Goal: Task Accomplishment & Management: Use online tool/utility

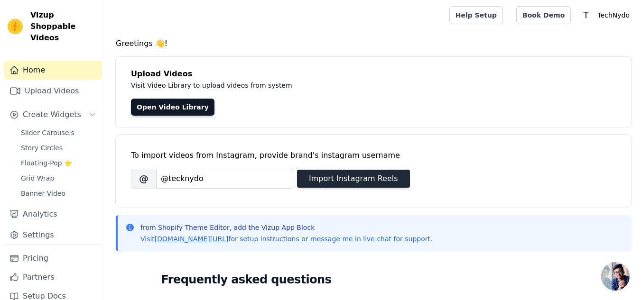
type input "@tecknydo"
click at [334, 181] on button "Import Instagram Reels" at bounding box center [353, 179] width 113 height 18
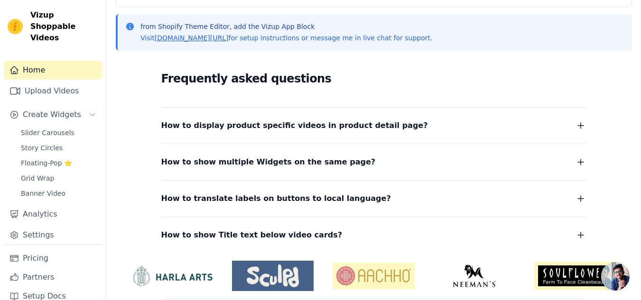
scroll to position [104, 0]
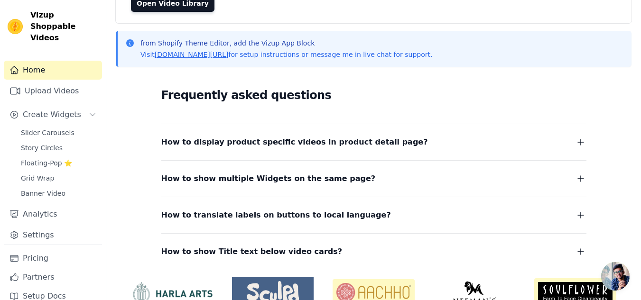
click at [345, 147] on span "How to display product specific videos in product detail page?" at bounding box center [294, 142] width 267 height 13
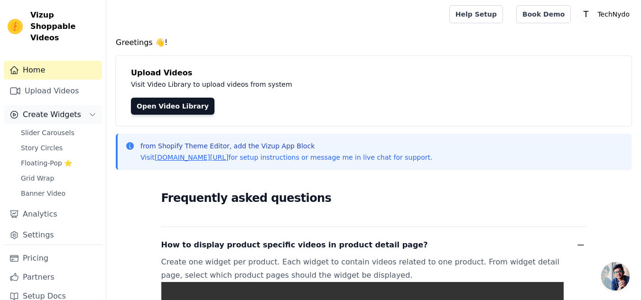
scroll to position [0, 0]
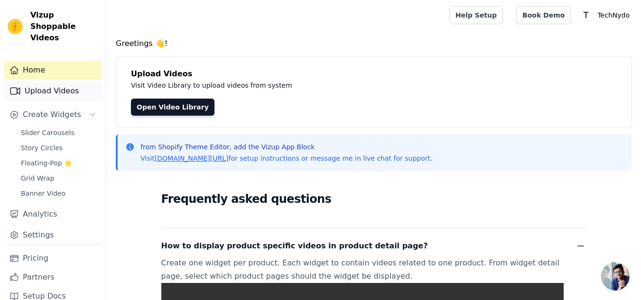
click at [55, 82] on link "Upload Videos" at bounding box center [53, 91] width 98 height 19
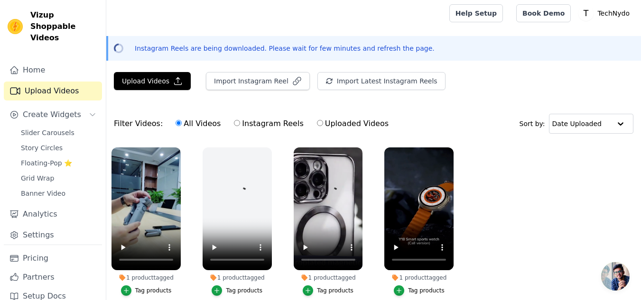
scroll to position [49, 0]
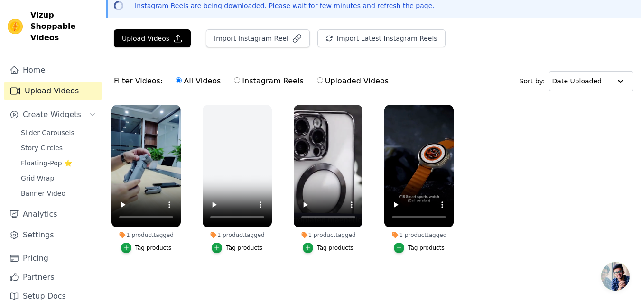
click at [281, 258] on ul "1 product tagged Tag products 1 product tagged Tag products 1 product tagged Ta…" at bounding box center [373, 189] width 534 height 178
click at [317, 77] on input "Uploaded Videos" at bounding box center [320, 80] width 6 height 6
radio input "true"
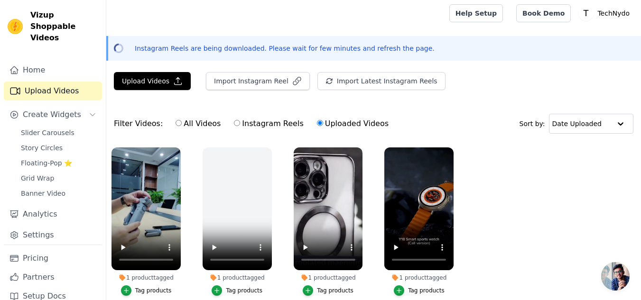
click at [234, 122] on input "Instagram Reels" at bounding box center [237, 123] width 6 height 6
radio input "true"
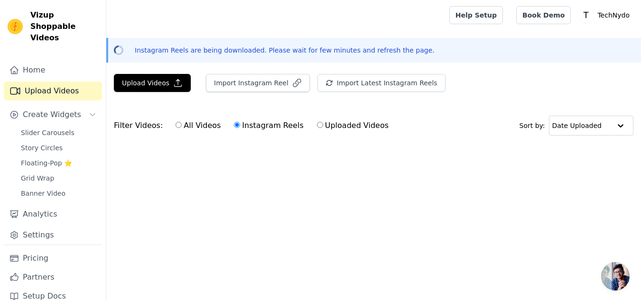
scroll to position [0, 0]
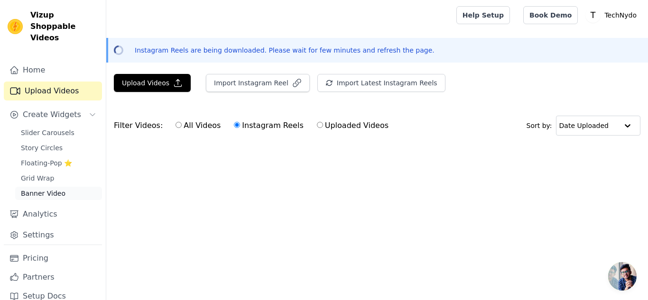
click at [39, 189] on span "Banner Video" at bounding box center [43, 193] width 45 height 9
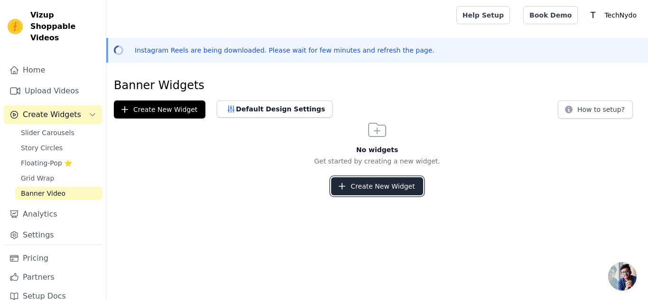
click at [365, 188] on button "Create New Widget" at bounding box center [377, 186] width 92 height 18
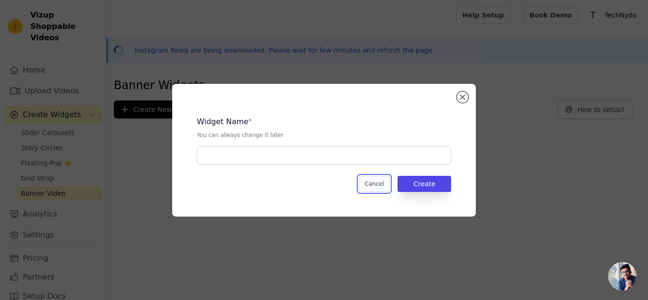
click at [372, 187] on button "Cancel" at bounding box center [374, 184] width 32 height 16
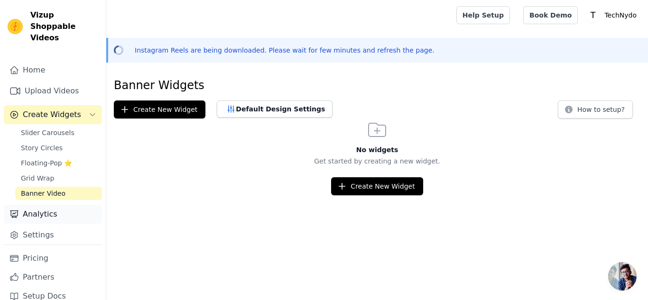
click at [47, 205] on link "Analytics" at bounding box center [53, 214] width 98 height 19
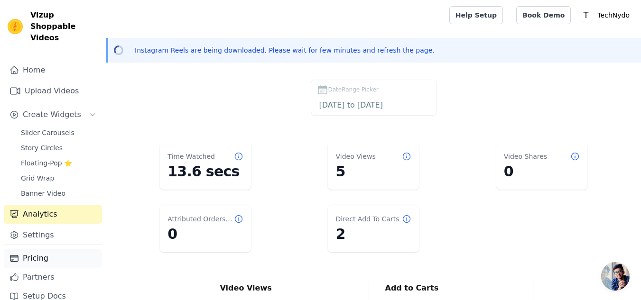
scroll to position [2, 0]
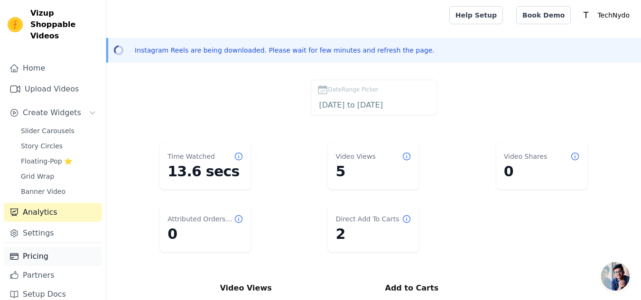
click at [44, 247] on link "Pricing" at bounding box center [53, 256] width 98 height 19
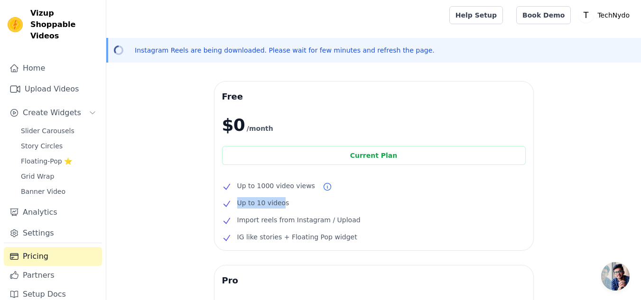
drag, startPoint x: 238, startPoint y: 205, endPoint x: 280, endPoint y: 204, distance: 42.7
click at [280, 204] on span "Up to 10 videos" at bounding box center [263, 202] width 52 height 11
click at [271, 205] on span "Up to 10 videos" at bounding box center [263, 202] width 52 height 11
drag, startPoint x: 237, startPoint y: 221, endPoint x: 342, endPoint y: 218, distance: 105.3
click at [342, 218] on span "Import reels from Instagram / Upload" at bounding box center [298, 219] width 123 height 11
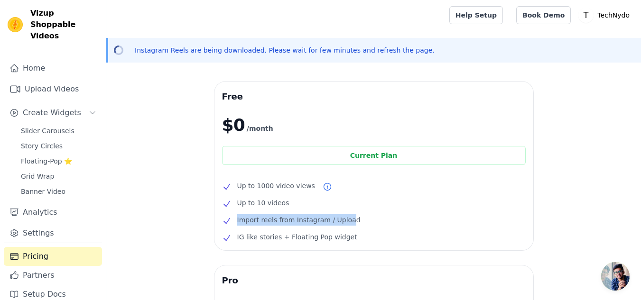
click at [340, 219] on span "Import reels from Instagram / Upload" at bounding box center [298, 219] width 123 height 11
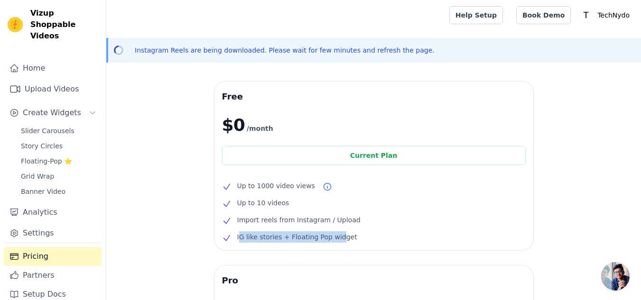
drag, startPoint x: 239, startPoint y: 239, endPoint x: 332, endPoint y: 235, distance: 94.0
click at [332, 235] on span "IG like stories + Floating Pop widget" at bounding box center [297, 236] width 120 height 11
click at [310, 236] on span "IG like stories + Floating Pop widget" at bounding box center [297, 236] width 120 height 11
click at [47, 156] on span "Floating-Pop ⭐" at bounding box center [46, 160] width 51 height 9
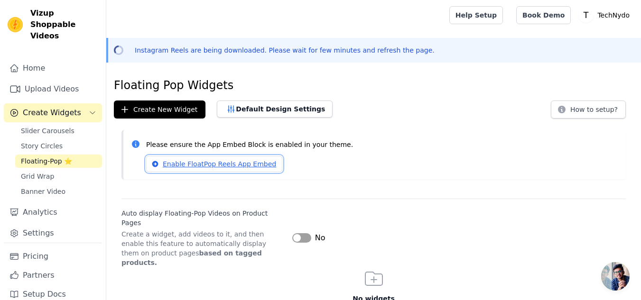
click at [217, 164] on link "Enable FloatPop Reels App Embed" at bounding box center [214, 164] width 136 height 16
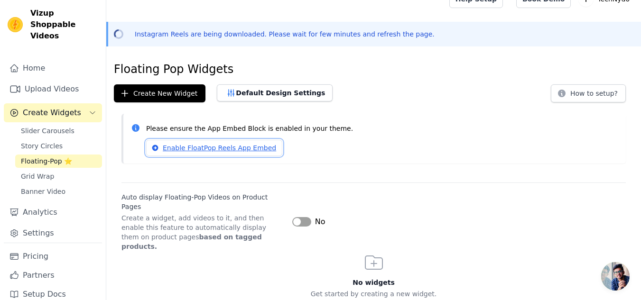
scroll to position [25, 0]
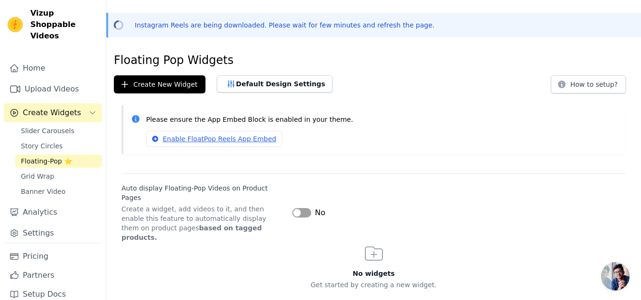
click at [298, 208] on button "Label" at bounding box center [301, 212] width 19 height 9
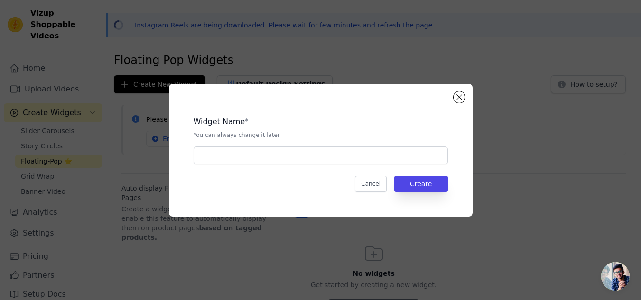
scroll to position [0, 0]
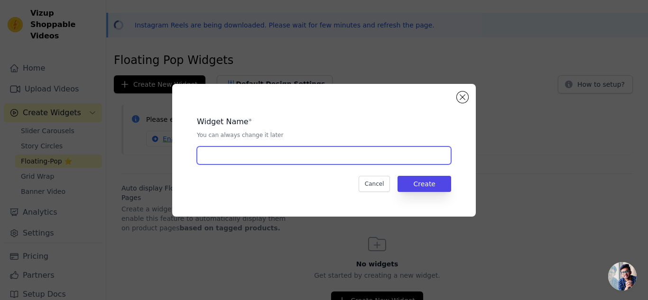
click at [236, 154] on input "text" at bounding box center [324, 156] width 254 height 18
type input "Pop Up Video"
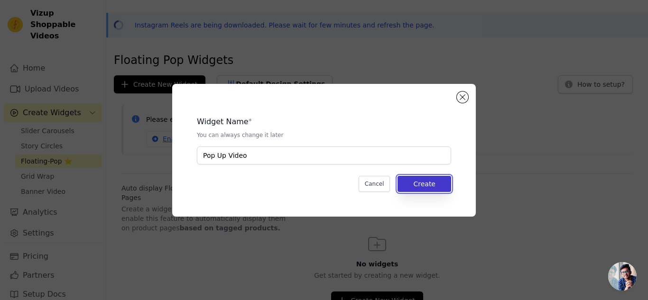
click at [424, 186] on button "Create" at bounding box center [424, 184] width 54 height 16
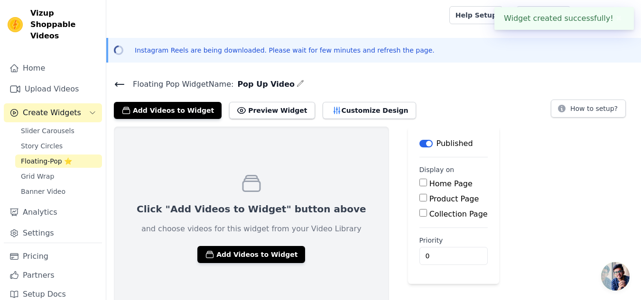
scroll to position [8, 0]
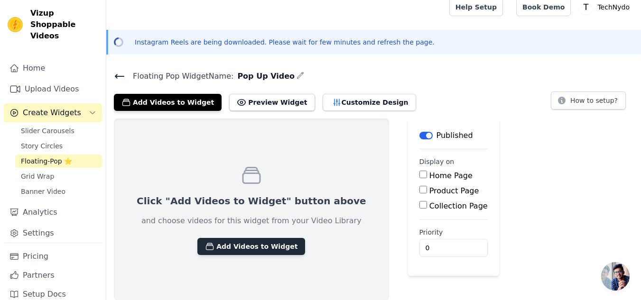
click at [236, 249] on button "Add Videos to Widget" at bounding box center [251, 246] width 108 height 17
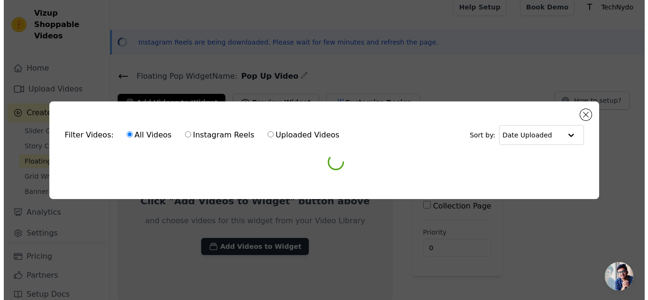
scroll to position [0, 0]
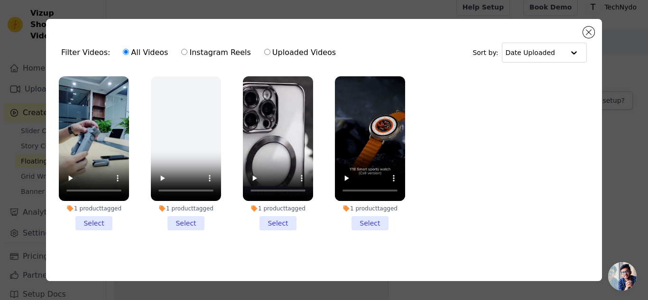
click at [264, 50] on input "Uploaded Videos" at bounding box center [267, 52] width 6 height 6
radio input "true"
click at [181, 50] on input "Instagram Reels" at bounding box center [184, 52] width 6 height 6
radio input "true"
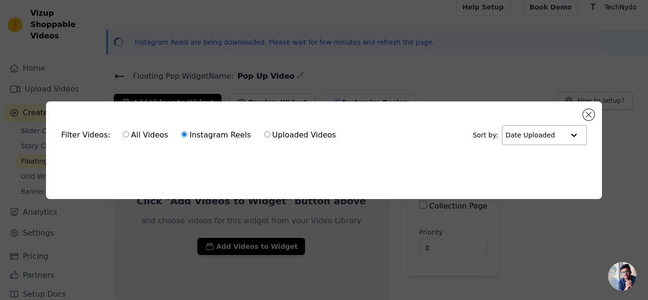
click at [574, 134] on div at bounding box center [573, 135] width 19 height 19
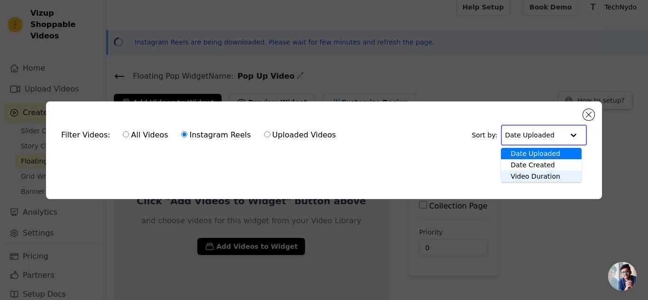
click at [547, 174] on div "Video Duration" at bounding box center [541, 176] width 80 height 11
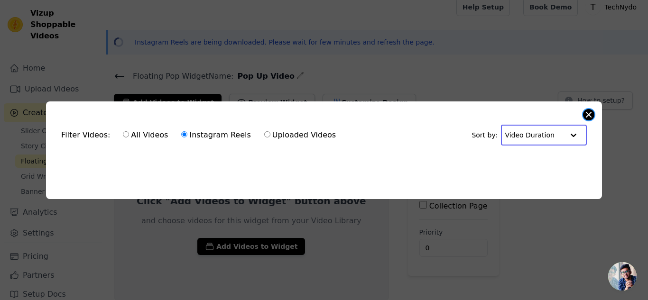
click at [586, 114] on button "Close modal" at bounding box center [588, 114] width 11 height 11
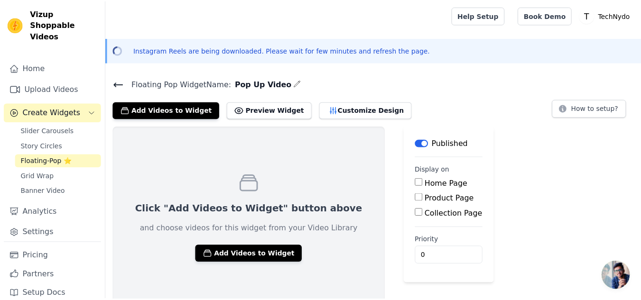
scroll to position [8, 0]
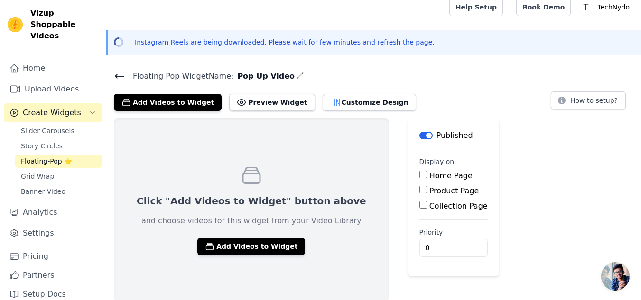
click at [419, 173] on input "Home Page" at bounding box center [423, 175] width 8 height 8
checkbox input "true"
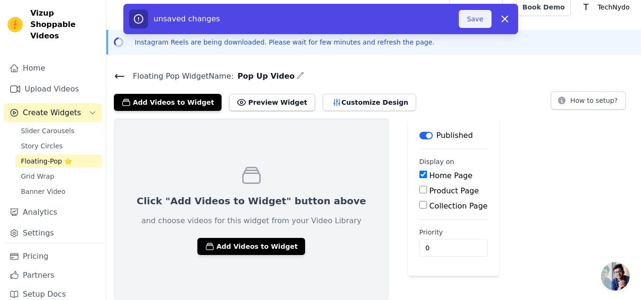
click at [473, 21] on button "Save" at bounding box center [475, 19] width 32 height 18
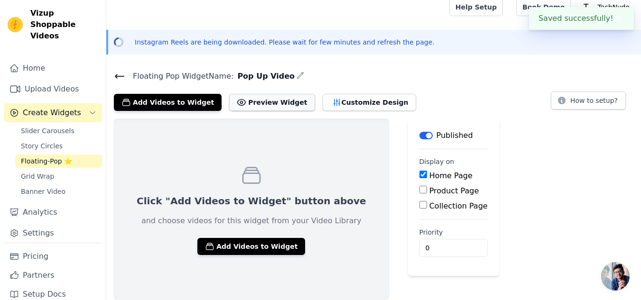
click at [259, 105] on button "Preview Widget" at bounding box center [271, 102] width 85 height 17
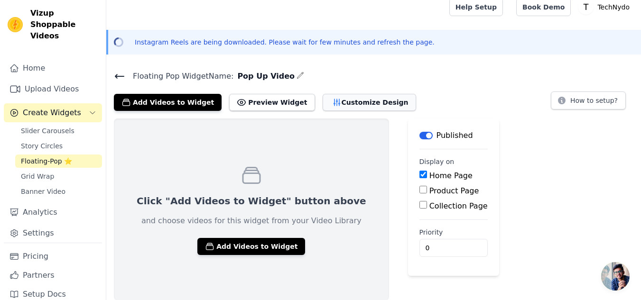
click at [336, 101] on button "Customize Design" at bounding box center [368, 102] width 93 height 17
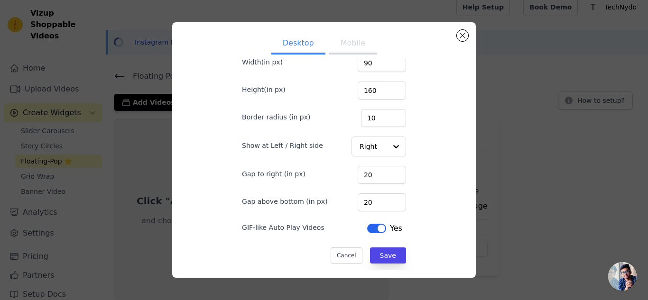
scroll to position [59, 0]
click at [463, 32] on button "Close modal" at bounding box center [462, 35] width 11 height 11
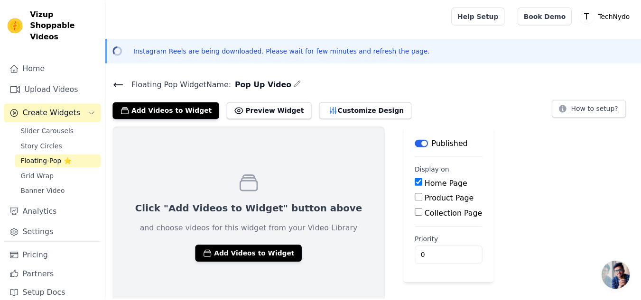
scroll to position [8, 0]
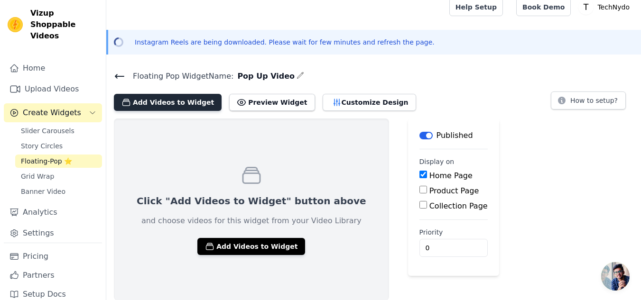
click at [173, 104] on button "Add Videos to Widget" at bounding box center [168, 102] width 108 height 17
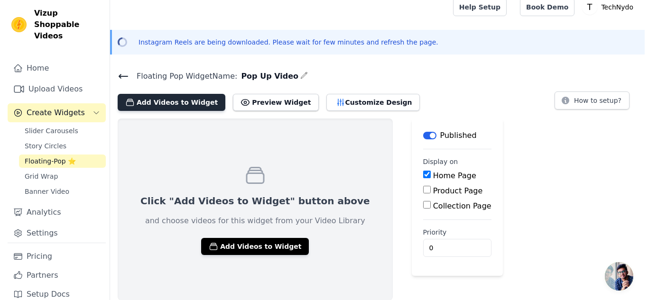
scroll to position [0, 0]
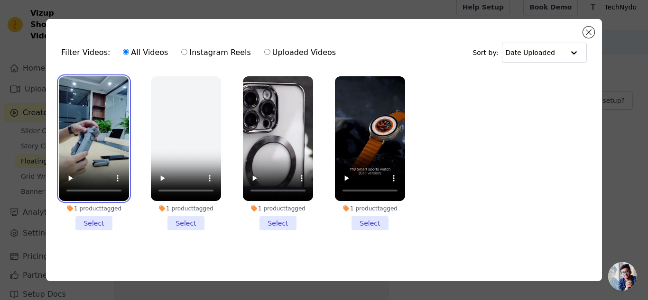
click at [94, 130] on video at bounding box center [94, 138] width 70 height 125
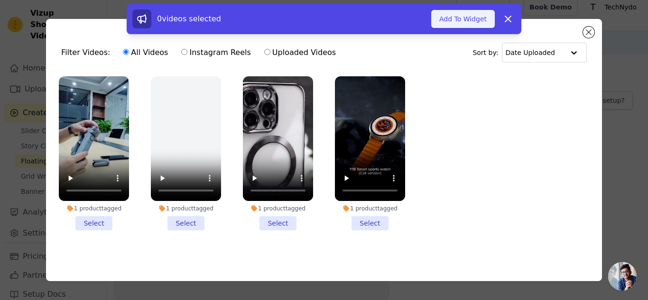
click at [467, 25] on button "Add To Widget" at bounding box center [463, 19] width 64 height 18
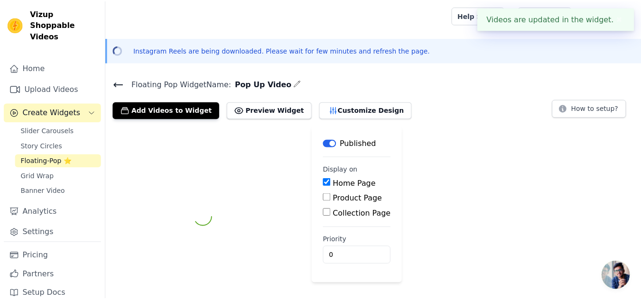
scroll to position [8, 0]
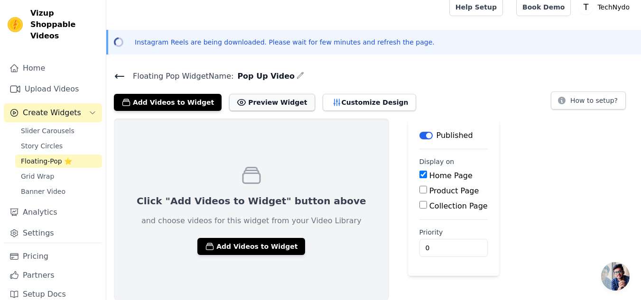
click at [254, 98] on button "Preview Widget" at bounding box center [271, 102] width 85 height 17
click at [117, 79] on icon at bounding box center [119, 76] width 11 height 11
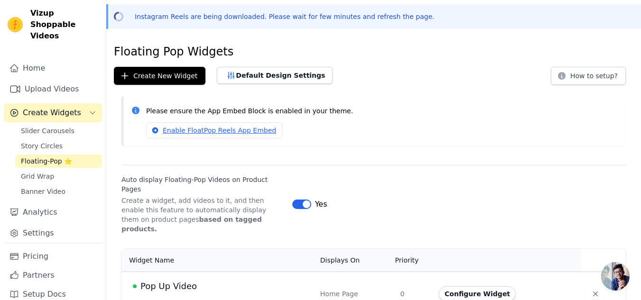
scroll to position [34, 0]
click at [467, 286] on button "Configure Widget" at bounding box center [477, 293] width 77 height 15
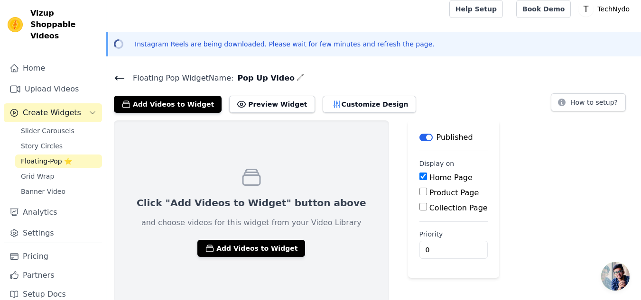
scroll to position [8, 0]
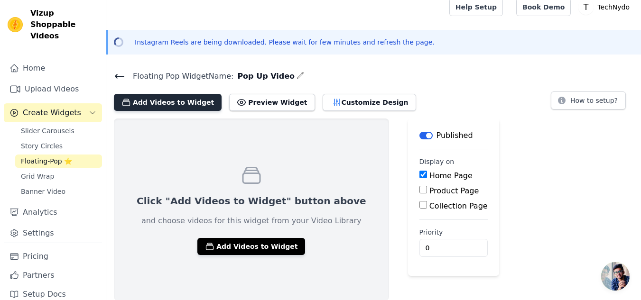
click at [158, 106] on button "Add Videos to Widget" at bounding box center [168, 102] width 108 height 17
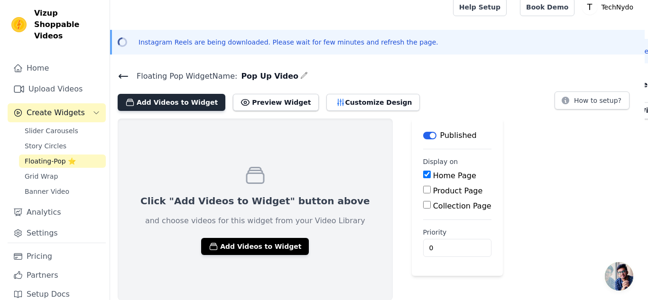
scroll to position [0, 0]
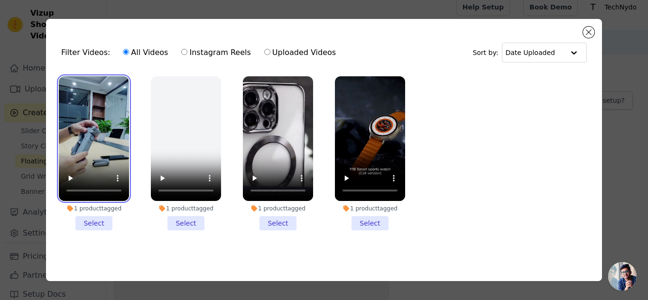
click at [80, 107] on video at bounding box center [94, 138] width 70 height 125
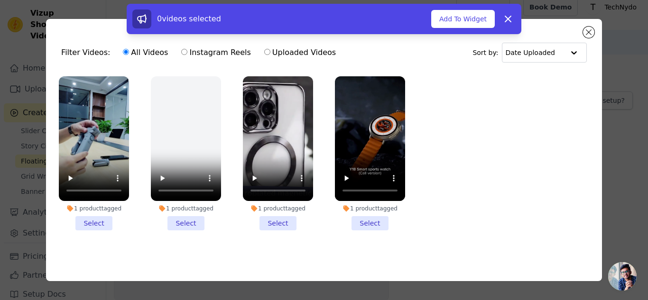
click at [89, 219] on li "1 product tagged Select" at bounding box center [94, 153] width 70 height 154
click at [0, 0] on input "1 product tagged Select" at bounding box center [0, 0] width 0 height 0
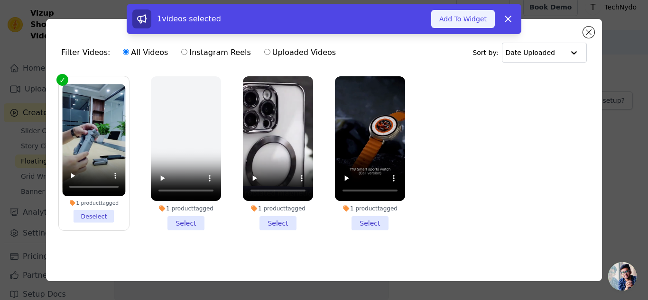
click at [454, 27] on button "Add To Widget" at bounding box center [463, 19] width 64 height 18
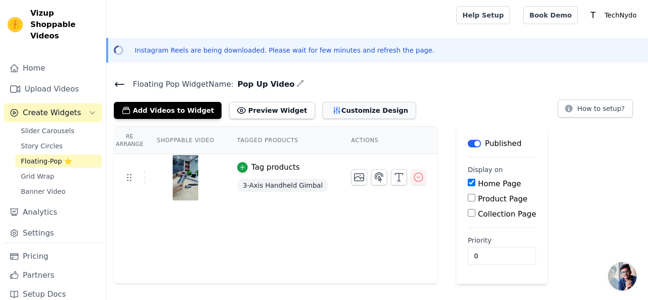
click at [322, 110] on button "Customize Design" at bounding box center [368, 110] width 93 height 17
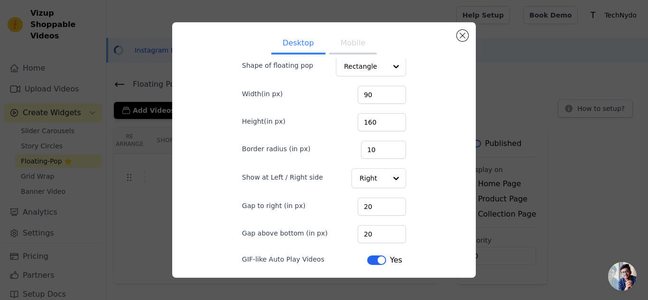
scroll to position [47, 0]
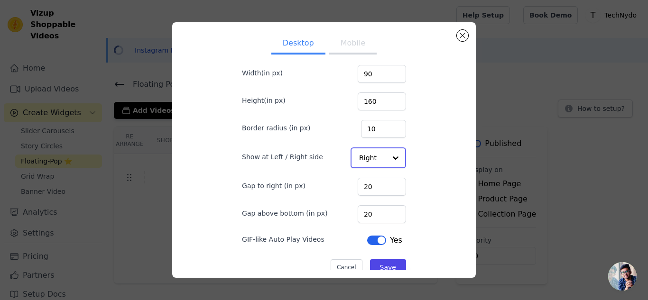
click at [386, 159] on div at bounding box center [395, 157] width 19 height 19
click at [359, 177] on div "Left" at bounding box center [377, 181] width 54 height 20
click at [387, 160] on div at bounding box center [395, 157] width 19 height 19
click at [400, 160] on form "Shape of floating pop Rectangle Width(in px) 90 Height(in px) 160 Border radius…" at bounding box center [323, 150] width 179 height 264
click at [358, 75] on input "90" at bounding box center [382, 74] width 48 height 18
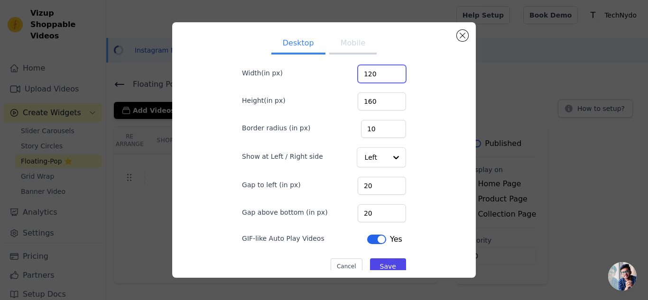
type input "120"
click at [367, 104] on input "160" at bounding box center [382, 101] width 48 height 18
drag, startPoint x: 357, startPoint y: 102, endPoint x: 362, endPoint y: 101, distance: 5.3
click at [362, 101] on input "160" at bounding box center [382, 101] width 48 height 18
type input "180"
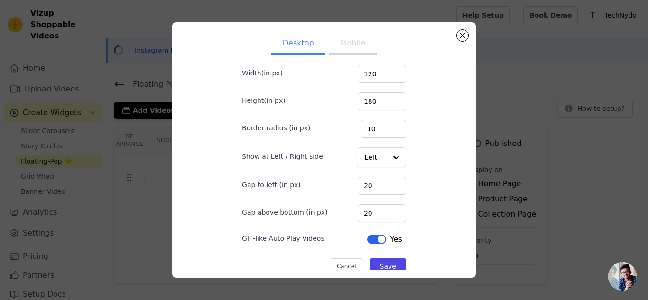
click at [346, 46] on button "Mobile" at bounding box center [352, 44] width 47 height 21
click at [364, 73] on input "120" at bounding box center [382, 74] width 48 height 18
click at [370, 263] on button "Save" at bounding box center [388, 266] width 36 height 16
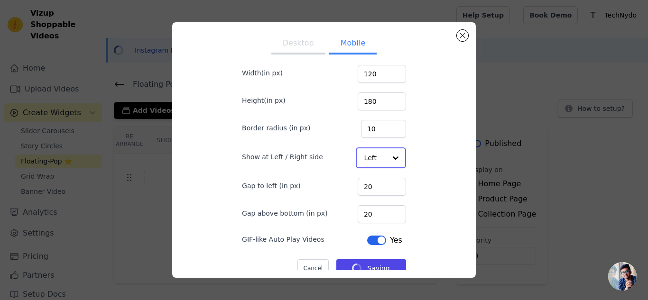
click at [386, 161] on div at bounding box center [395, 157] width 19 height 19
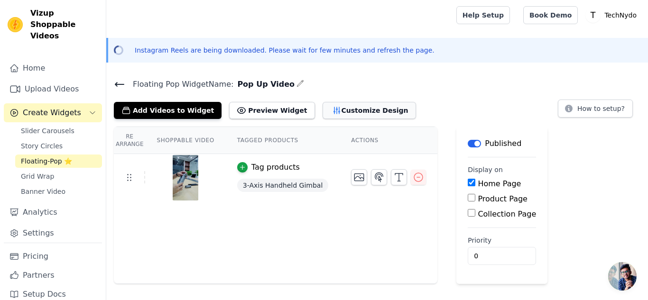
click at [325, 113] on button "Customize Design" at bounding box center [368, 110] width 93 height 17
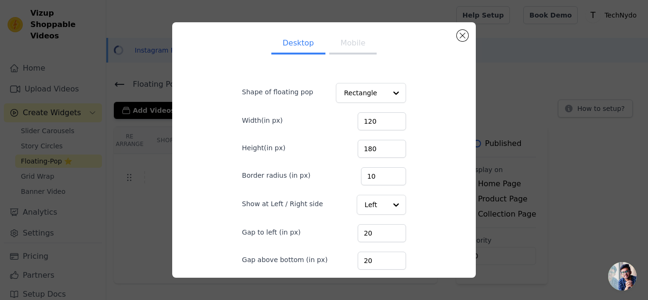
click at [345, 47] on button "Mobile" at bounding box center [352, 44] width 47 height 21
click at [386, 206] on div at bounding box center [395, 205] width 19 height 19
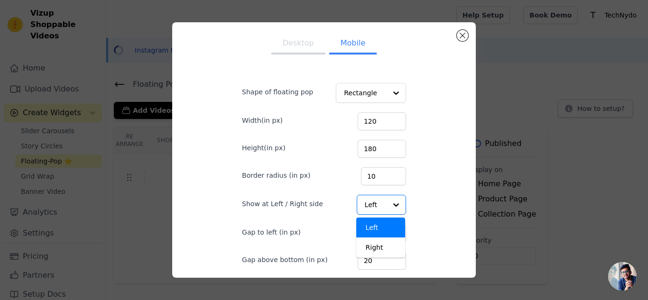
click at [413, 226] on div "Desktop Mobile Shape of floating pop Rectangle Width(in px) 120 Height(in px) 1…" at bounding box center [324, 150] width 288 height 240
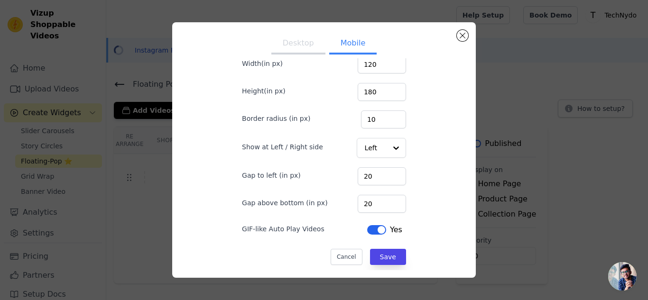
scroll to position [59, 0]
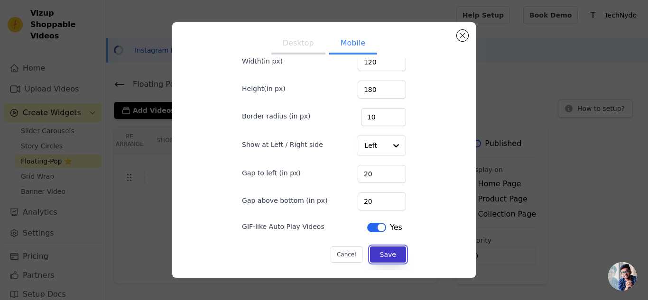
click at [385, 253] on button "Save" at bounding box center [388, 255] width 36 height 16
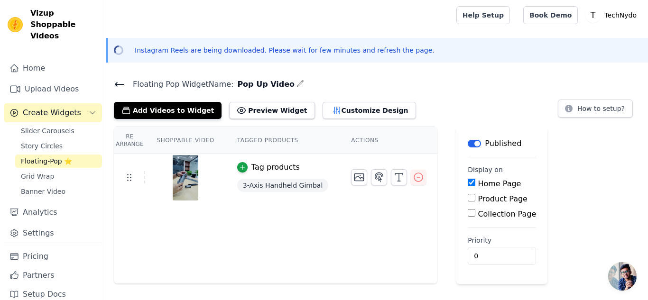
click at [122, 52] on circle at bounding box center [118, 50] width 10 height 10
click at [237, 52] on p "Instagram Reels are being downloaded. Please wait for few minutes and refresh t…" at bounding box center [285, 50] width 300 height 9
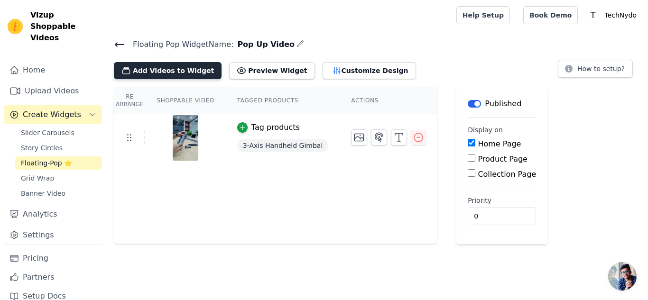
click at [162, 72] on button "Add Videos to Widget" at bounding box center [168, 70] width 108 height 17
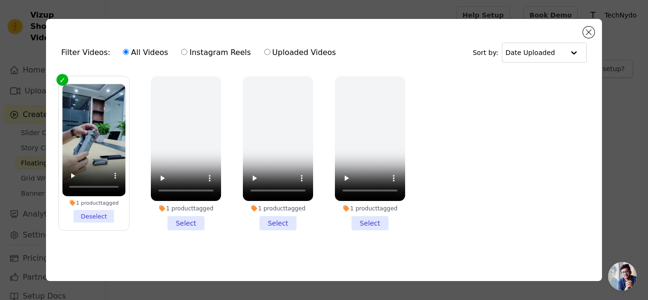
click at [181, 49] on input "Instagram Reels" at bounding box center [184, 52] width 6 height 6
radio input "true"
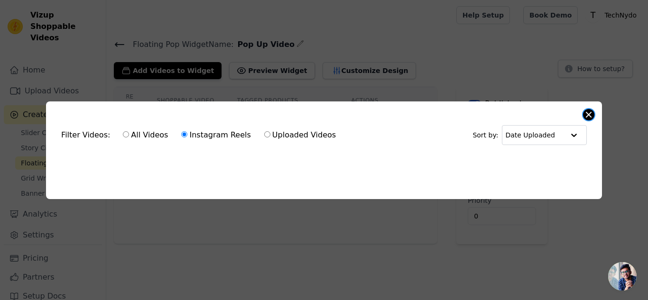
click at [584, 114] on button "Close modal" at bounding box center [588, 114] width 11 height 11
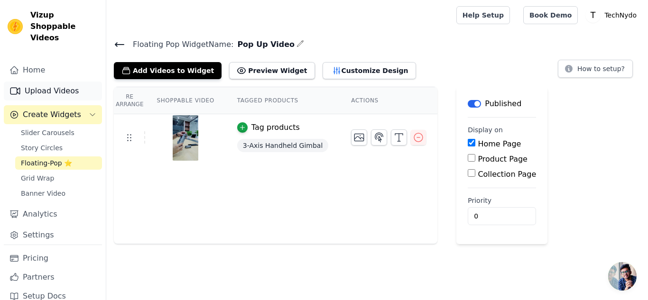
click at [56, 82] on link "Upload Videos" at bounding box center [53, 91] width 98 height 19
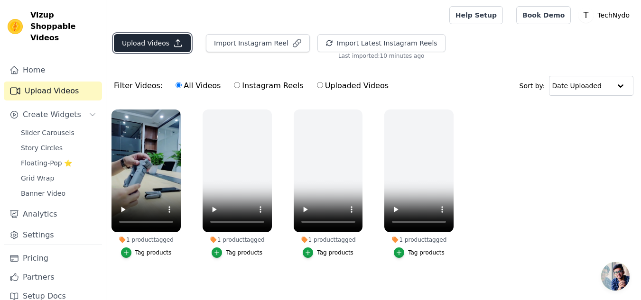
click at [157, 43] on button "Upload Videos" at bounding box center [152, 43] width 77 height 18
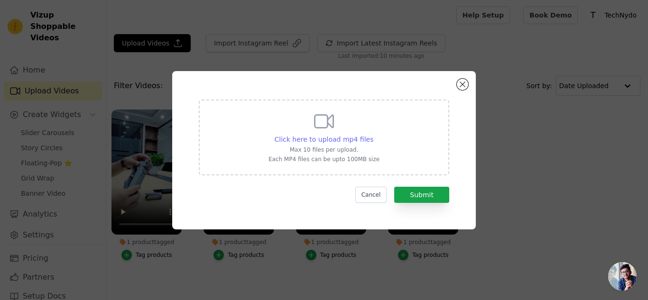
click at [323, 138] on span "Click here to upload mp4 files" at bounding box center [324, 140] width 99 height 8
click at [373, 135] on input "Click here to upload mp4 files Max 10 files per upload. Each MP4 files can be u…" at bounding box center [373, 134] width 0 height 0
click at [312, 138] on span "Click here to upload mp4 files" at bounding box center [324, 140] width 99 height 8
click at [373, 135] on input "Click here to upload mp4 files Max 10 files per upload. Each MP4 files can be u…" at bounding box center [373, 134] width 0 height 0
type input "C:\fakepath\32894b8330e142a98768b4ea56d15397.HD-720p-1.6Mbps-49616364.mp4"
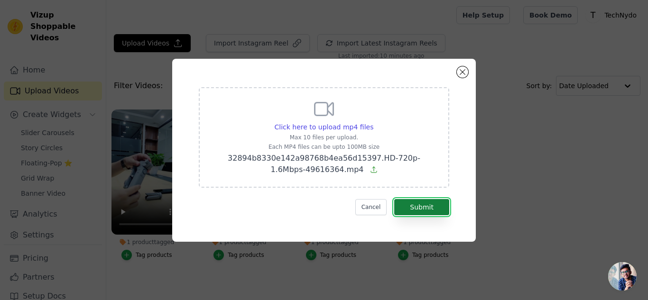
click at [420, 209] on button "Submit" at bounding box center [421, 207] width 55 height 16
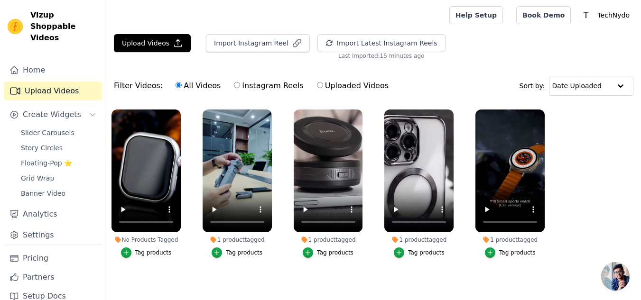
click at [142, 253] on div "Tag products" at bounding box center [153, 253] width 37 height 8
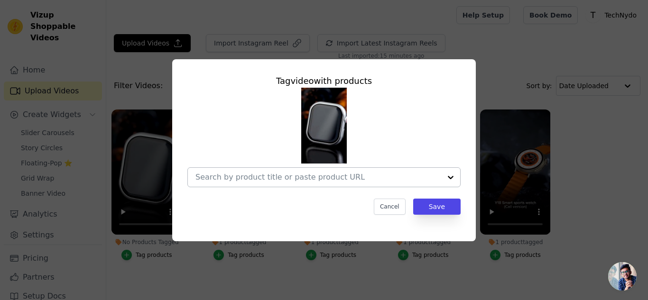
click at [251, 178] on input "No Products Tagged Tag video with products Cancel Save Tag products" at bounding box center [318, 177] width 246 height 9
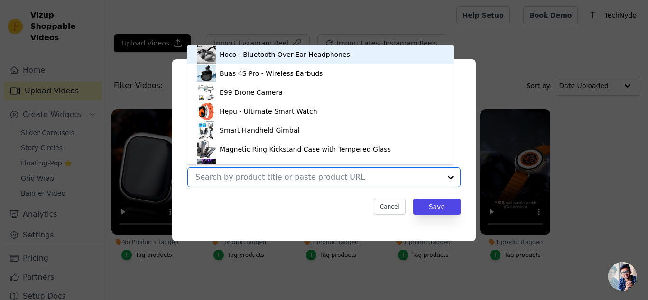
paste input "Hoco - Smart Watch"
type input "Hoco - Smart Watch"
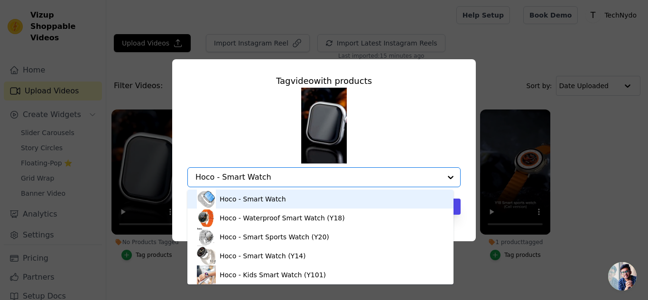
click at [254, 200] on div "Hoco - Smart Watch" at bounding box center [253, 198] width 66 height 9
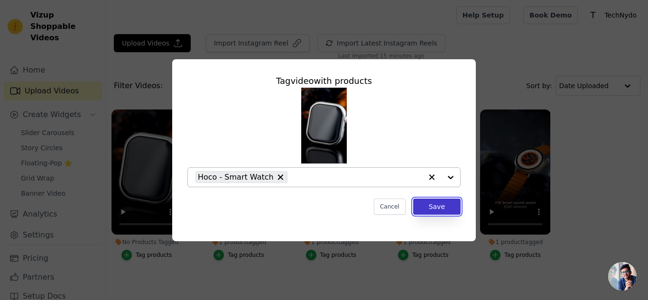
click at [434, 207] on button "Save" at bounding box center [436, 207] width 47 height 16
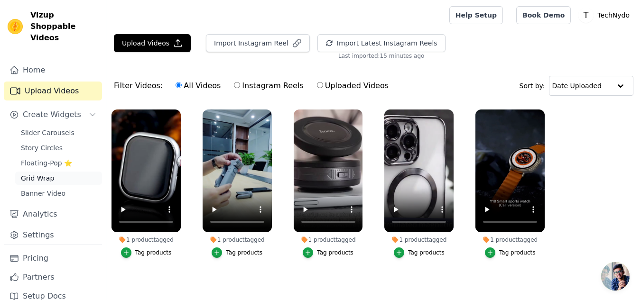
click at [39, 174] on span "Grid Wrap" at bounding box center [37, 178] width 33 height 9
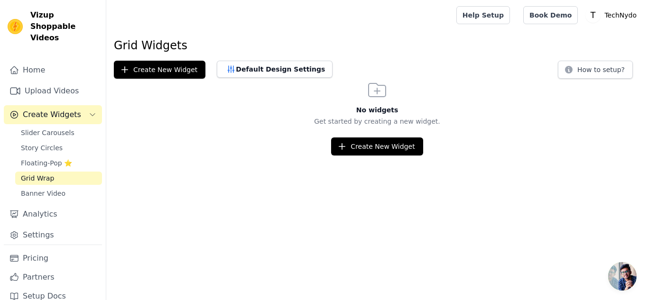
click at [41, 109] on span "Create Widgets" at bounding box center [52, 114] width 58 height 11
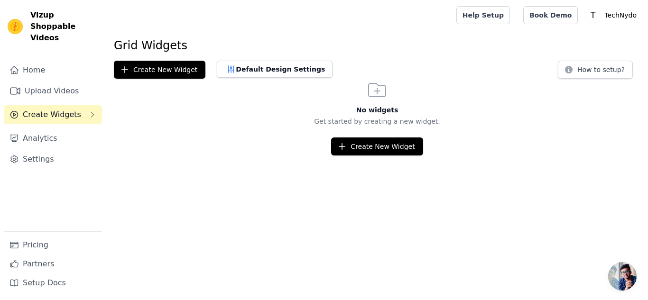
click at [40, 109] on span "Create Widgets" at bounding box center [52, 114] width 58 height 11
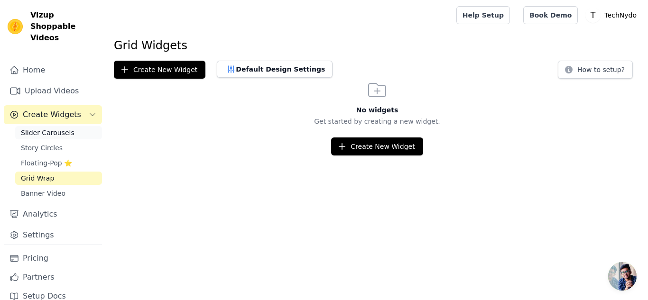
click at [47, 128] on span "Slider Carousels" at bounding box center [48, 132] width 54 height 9
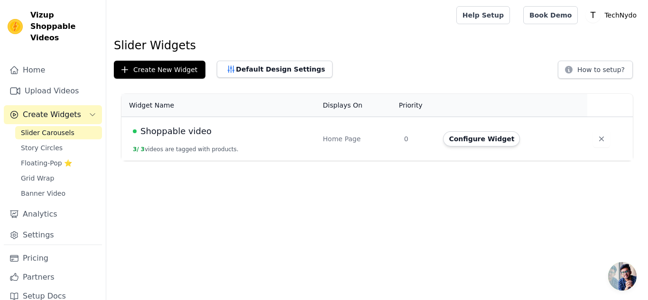
click at [190, 132] on span "Shoppable video" at bounding box center [175, 131] width 71 height 13
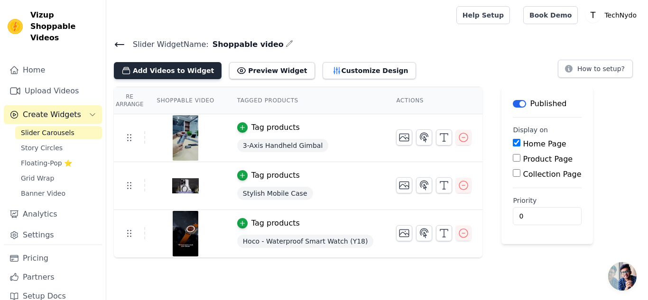
click at [168, 72] on button "Add Videos to Widget" at bounding box center [168, 70] width 108 height 17
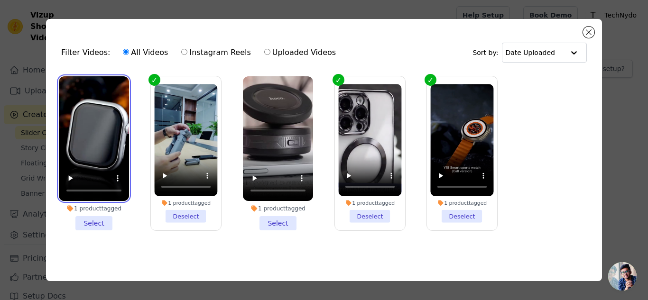
click at [86, 135] on video at bounding box center [94, 138] width 70 height 125
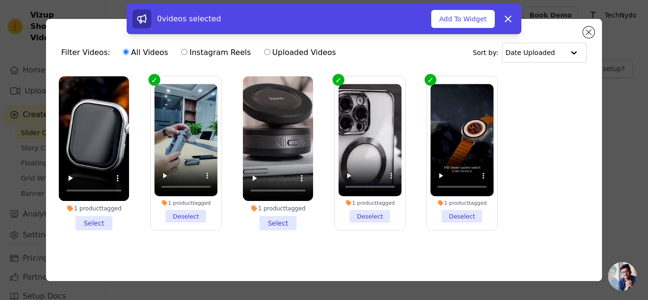
click at [89, 222] on li "1 product tagged Select" at bounding box center [94, 153] width 70 height 154
click at [0, 0] on input "1 product tagged Select" at bounding box center [0, 0] width 0 height 0
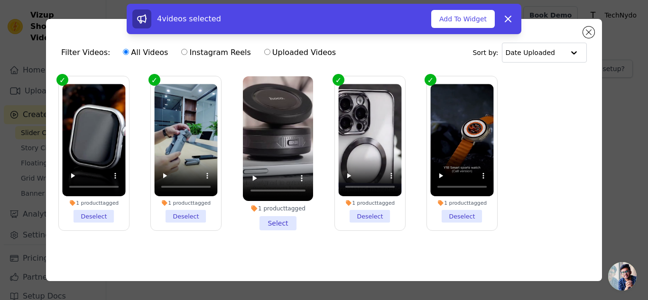
click at [278, 222] on li "1 product tagged Select" at bounding box center [278, 153] width 70 height 154
click at [0, 0] on input "1 product tagged Select" at bounding box center [0, 0] width 0 height 0
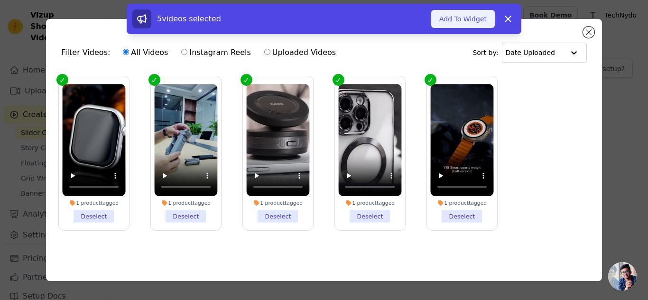
click at [467, 25] on button "Add To Widget" at bounding box center [463, 19] width 64 height 18
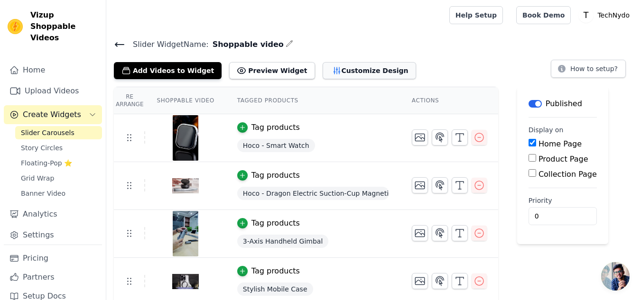
click at [322, 73] on button "Customize Design" at bounding box center [368, 70] width 93 height 17
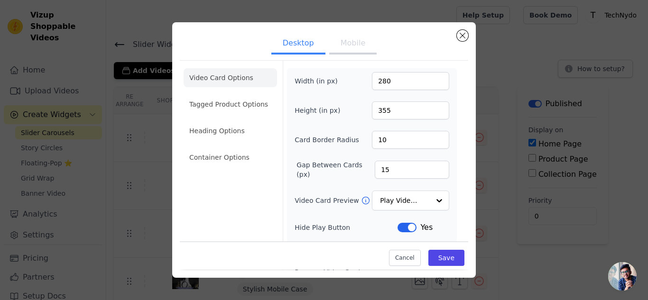
click at [343, 46] on button "Mobile" at bounding box center [352, 44] width 47 height 21
click at [287, 44] on button "Desktop" at bounding box center [298, 44] width 54 height 21
click at [378, 169] on input "15" at bounding box center [412, 170] width 74 height 18
type input "8"
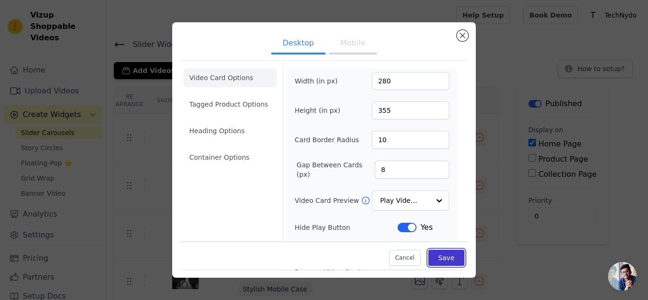
click at [434, 257] on button "Save" at bounding box center [446, 258] width 36 height 16
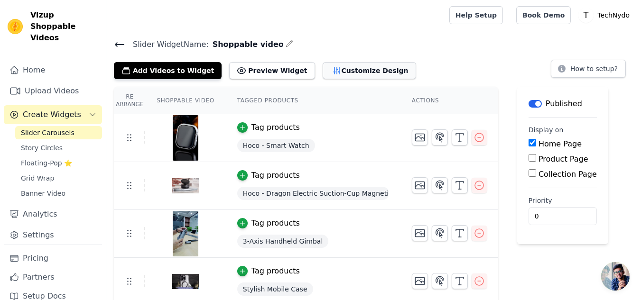
click at [331, 74] on button "Customize Design" at bounding box center [368, 70] width 93 height 17
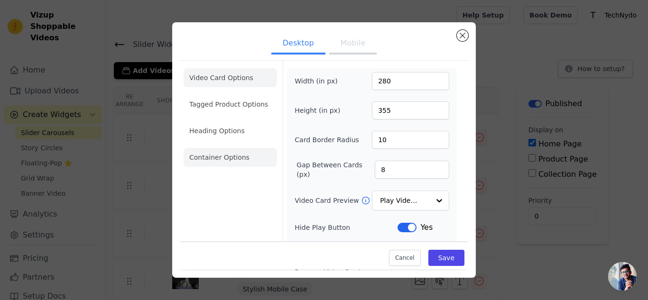
click at [219, 160] on li "Container Options" at bounding box center [230, 157] width 93 height 19
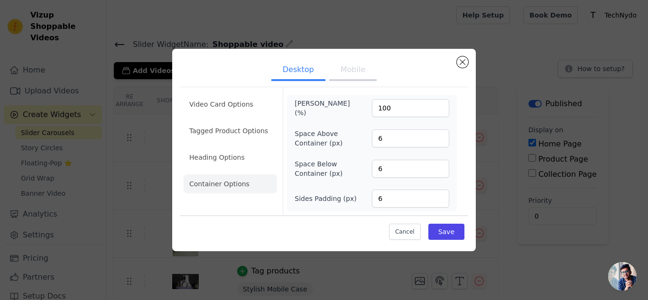
click at [354, 70] on button "Mobile" at bounding box center [352, 70] width 47 height 21
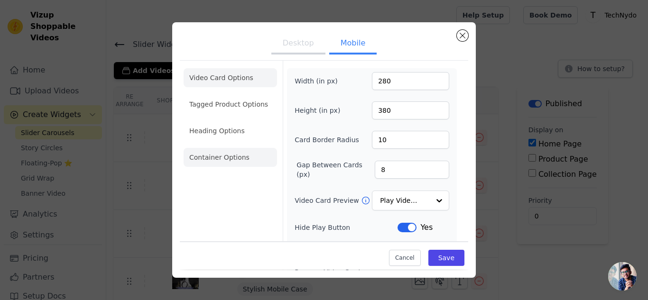
click at [226, 156] on li "Container Options" at bounding box center [230, 157] width 93 height 19
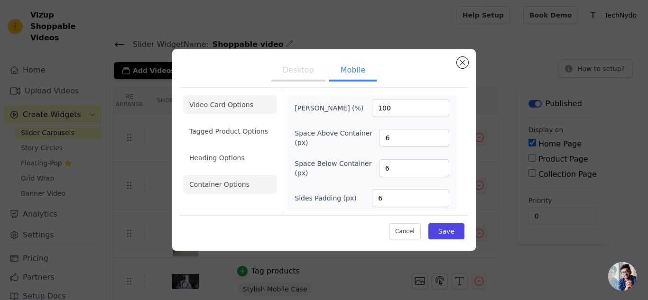
click at [222, 122] on li "Video Card Options" at bounding box center [230, 131] width 93 height 19
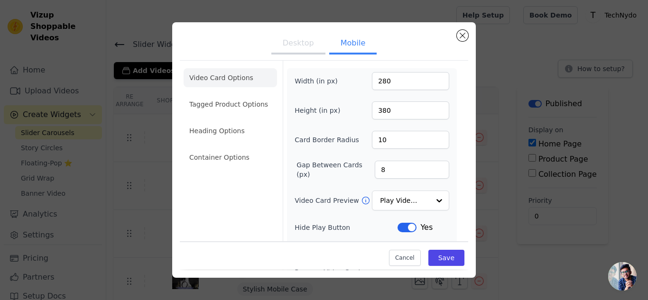
click at [297, 43] on button "Desktop" at bounding box center [298, 44] width 54 height 21
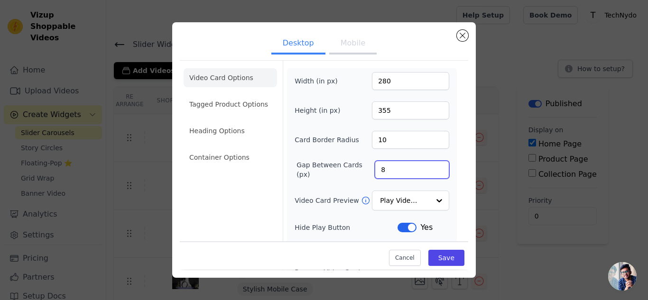
click at [376, 170] on input "8" at bounding box center [412, 170] width 74 height 18
click at [375, 170] on input "8" at bounding box center [412, 170] width 74 height 18
type input "4"
click at [442, 258] on button "Save" at bounding box center [446, 258] width 36 height 16
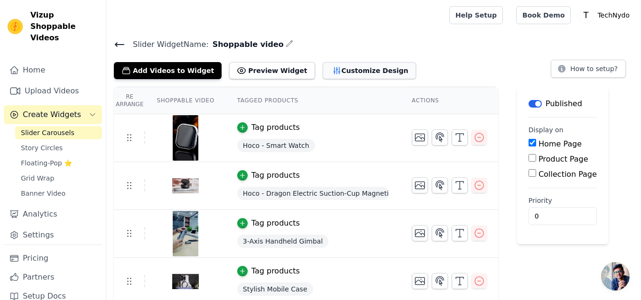
click at [327, 72] on button "Customize Design" at bounding box center [368, 70] width 93 height 17
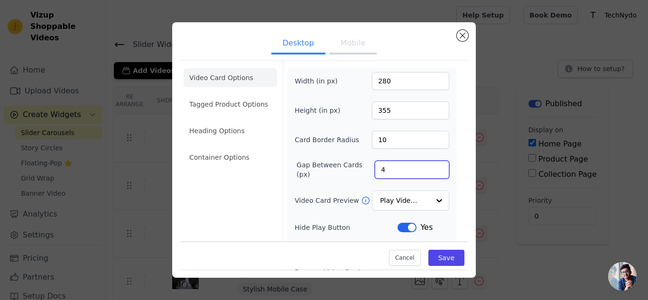
click at [377, 167] on input "4" at bounding box center [412, 170] width 74 height 18
click at [375, 168] on input "4" at bounding box center [412, 170] width 74 height 18
type input "18"
click at [441, 258] on button "Save" at bounding box center [446, 258] width 36 height 16
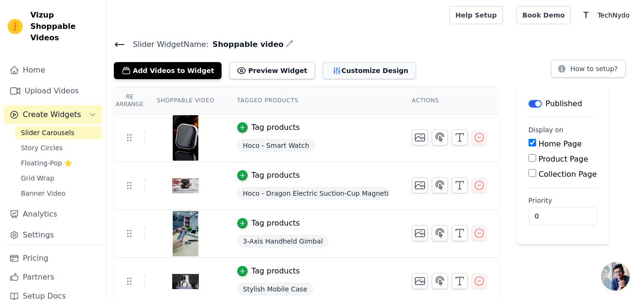
click at [332, 74] on button "Customize Design" at bounding box center [368, 70] width 93 height 17
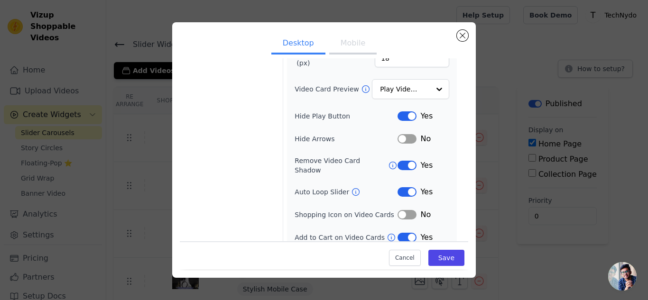
scroll to position [112, 0]
click at [399, 138] on button "Label" at bounding box center [406, 138] width 19 height 9
click at [406, 138] on button "Label" at bounding box center [406, 138] width 19 height 9
click at [436, 257] on button "Save" at bounding box center [446, 258] width 36 height 16
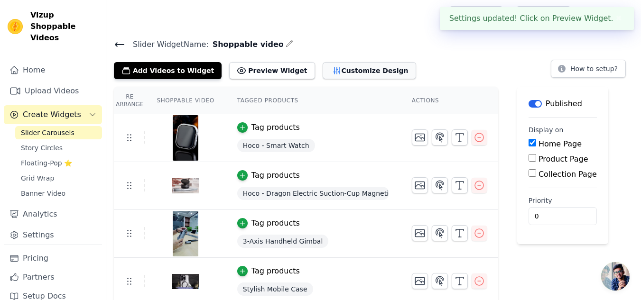
click at [327, 70] on button "Customize Design" at bounding box center [368, 70] width 93 height 17
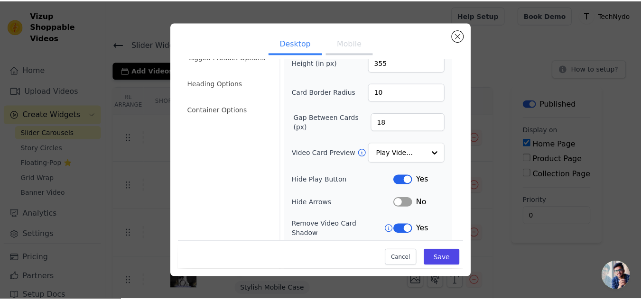
scroll to position [0, 0]
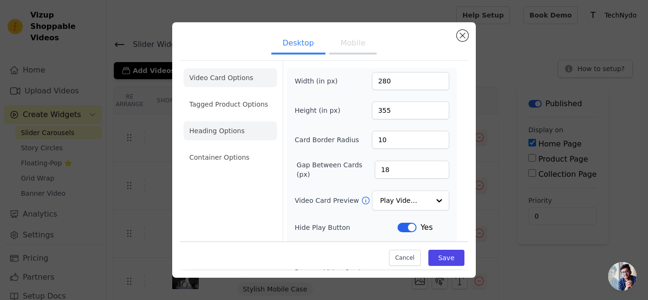
click at [218, 156] on li "Container Options" at bounding box center [230, 157] width 93 height 19
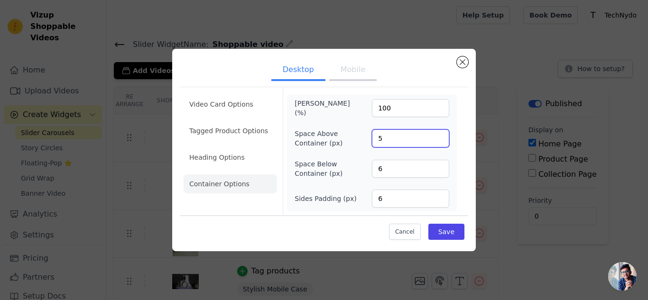
click at [437, 140] on input "5" at bounding box center [410, 138] width 77 height 18
type input "4"
click at [437, 140] on input "4" at bounding box center [410, 138] width 77 height 18
click at [448, 234] on button "Save" at bounding box center [446, 232] width 36 height 16
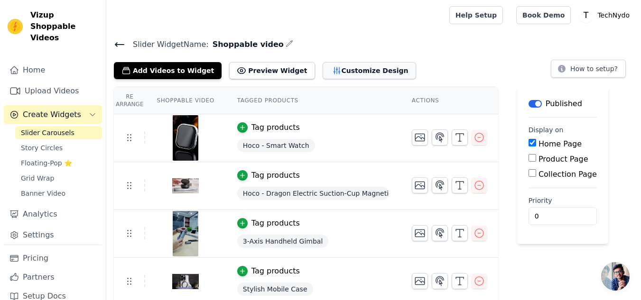
click at [328, 76] on button "Customize Design" at bounding box center [368, 70] width 93 height 17
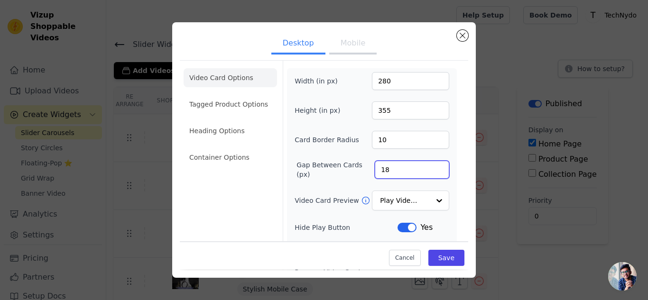
click at [377, 173] on input "18" at bounding box center [412, 170] width 74 height 18
type input "0"
click at [439, 263] on button "Save" at bounding box center [446, 258] width 36 height 16
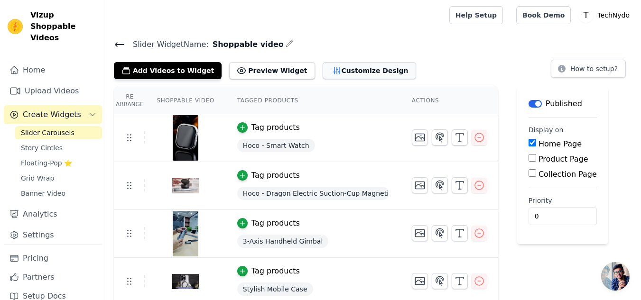
click at [322, 75] on button "Customize Design" at bounding box center [368, 70] width 93 height 17
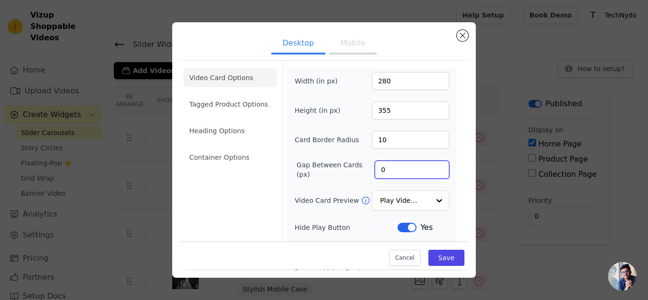
click at [375, 170] on input "0" at bounding box center [412, 170] width 74 height 18
type input "18"
click at [434, 256] on button "Save" at bounding box center [446, 258] width 36 height 16
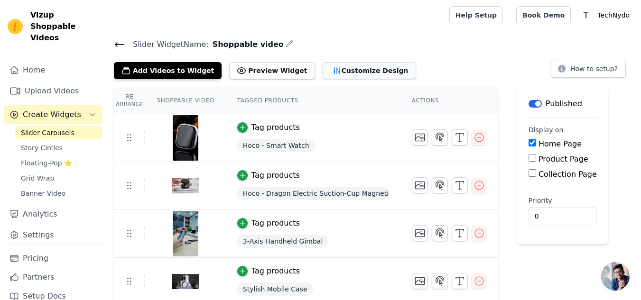
click at [322, 71] on button "Customize Design" at bounding box center [368, 70] width 93 height 17
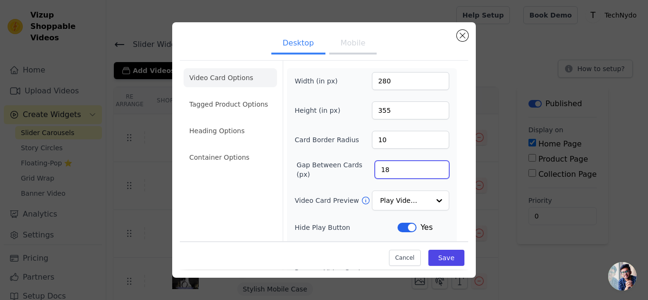
click at [375, 171] on input "18" at bounding box center [412, 170] width 74 height 18
type input "24"
click at [432, 252] on button "Save" at bounding box center [446, 258] width 36 height 16
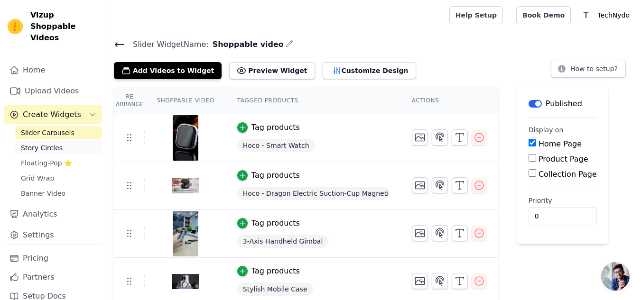
click at [40, 143] on span "Story Circles" at bounding box center [42, 147] width 42 height 9
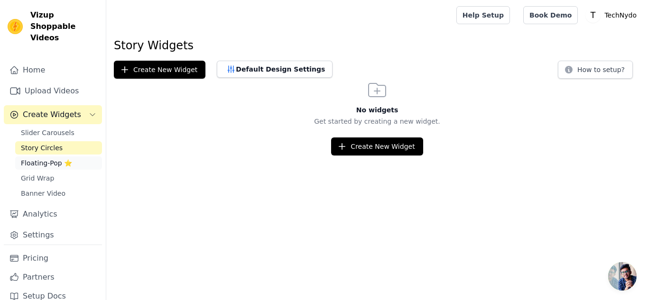
click at [37, 158] on span "Floating-Pop ⭐" at bounding box center [46, 162] width 51 height 9
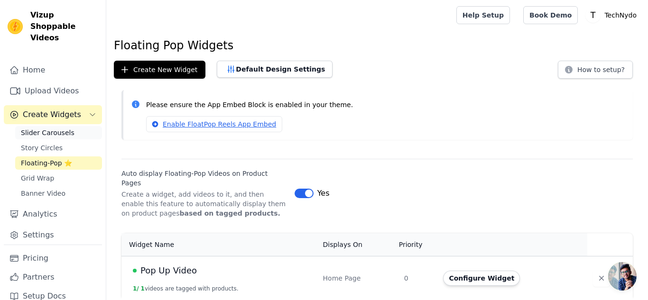
click at [42, 128] on span "Slider Carousels" at bounding box center [48, 132] width 54 height 9
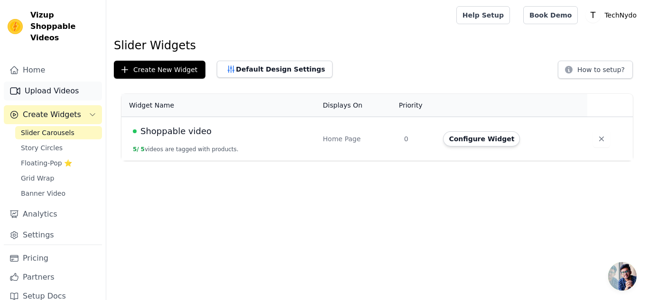
click at [50, 82] on link "Upload Videos" at bounding box center [53, 91] width 98 height 19
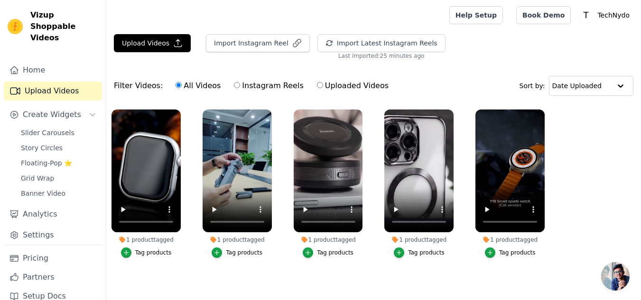
click at [234, 85] on input "Instagram Reels" at bounding box center [237, 85] width 6 height 6
radio input "true"
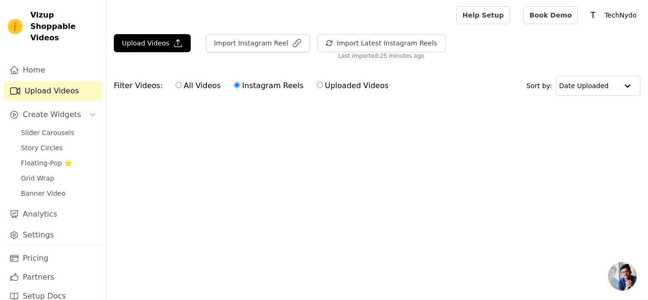
click at [175, 85] on input "All Videos" at bounding box center [178, 85] width 6 height 6
radio input "true"
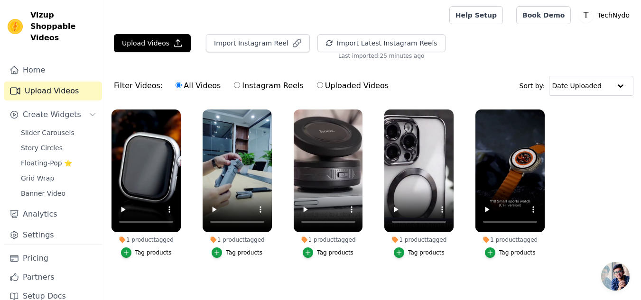
click at [57, 82] on link "Upload Videos" at bounding box center [53, 91] width 98 height 19
click at [156, 47] on button "Upload Videos" at bounding box center [152, 43] width 77 height 18
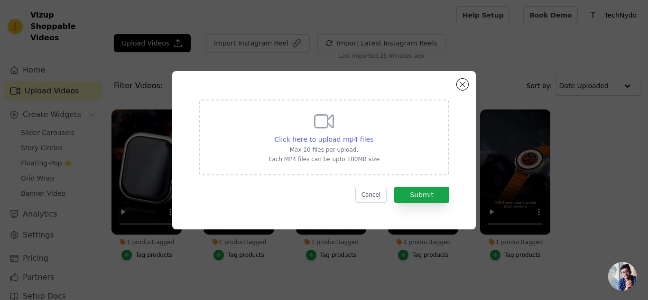
click at [314, 138] on span "Click here to upload mp4 files" at bounding box center [324, 140] width 99 height 8
click at [373, 135] on input "Click here to upload mp4 files Max 10 files per upload. Each MP4 files can be u…" at bounding box center [373, 134] width 0 height 0
type input "C:\fakepath\1382db0f2fb04c519b5ba5c0dad029a3.HD-720p-1.6Mbps-48651340.mp4"
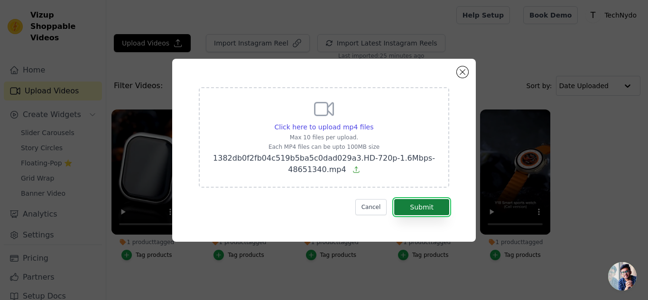
click at [416, 206] on button "Submit" at bounding box center [421, 207] width 55 height 16
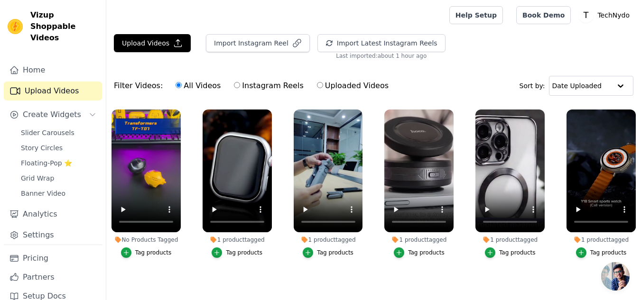
click at [150, 250] on div "Tag products" at bounding box center [153, 253] width 37 height 8
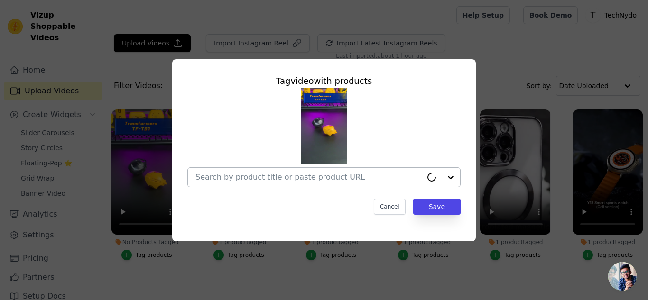
click at [263, 177] on input "No Products Tagged Tag video with products Cancel Save Tag products" at bounding box center [308, 177] width 227 height 9
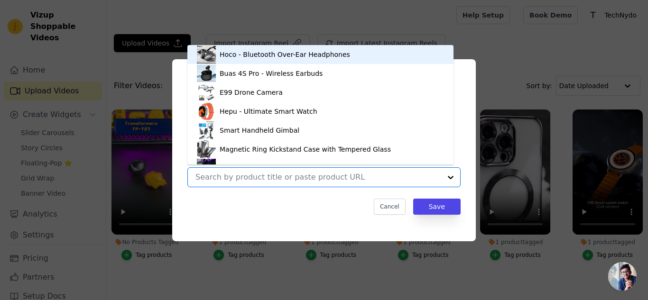
paste input "Hepu - True Wireless Earbuds"
type input "Hepu - True Wireless Earbuds"
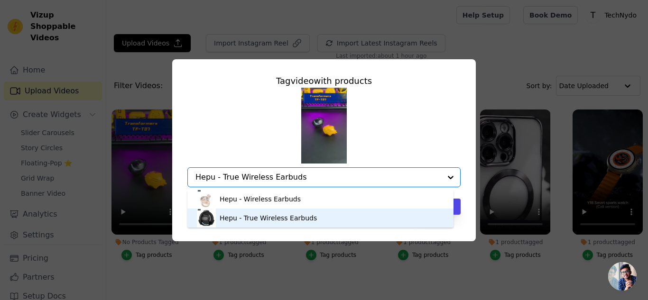
click at [245, 221] on div "Hepu - True Wireless Earbuds" at bounding box center [268, 217] width 97 height 9
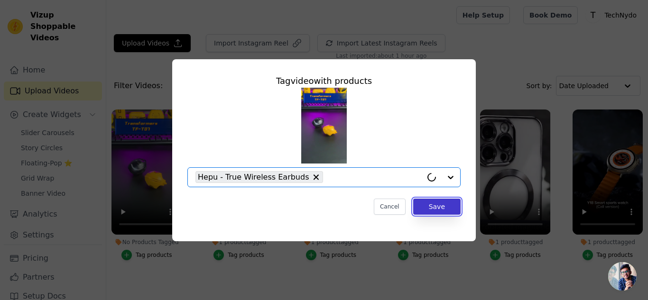
click at [428, 207] on button "Save" at bounding box center [436, 207] width 47 height 16
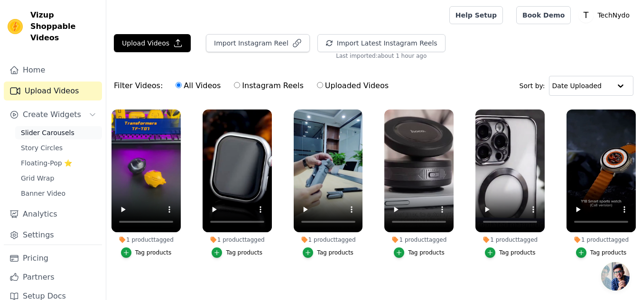
click at [41, 128] on span "Slider Carousels" at bounding box center [48, 132] width 54 height 9
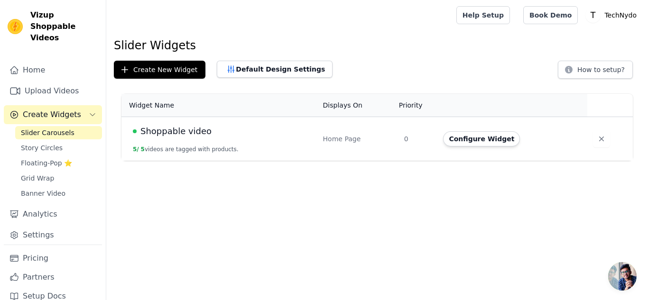
click at [171, 134] on span "Shoppable video" at bounding box center [175, 131] width 71 height 13
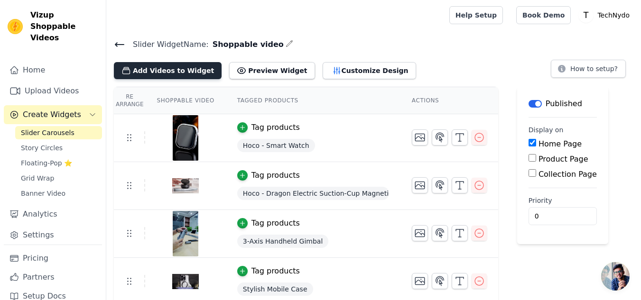
click at [166, 73] on button "Add Videos to Widget" at bounding box center [168, 70] width 108 height 17
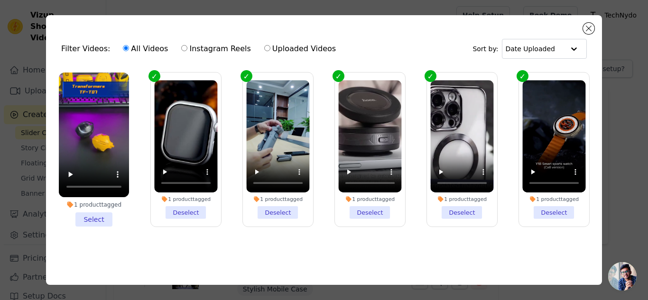
click at [92, 215] on li "1 product tagged Select" at bounding box center [94, 150] width 70 height 154
click at [0, 0] on input "1 product tagged Select" at bounding box center [0, 0] width 0 height 0
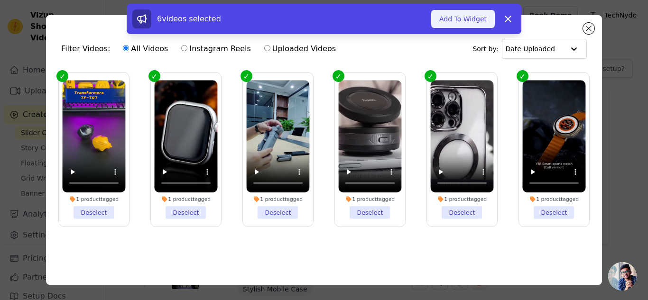
click at [459, 22] on button "Add To Widget" at bounding box center [463, 19] width 64 height 18
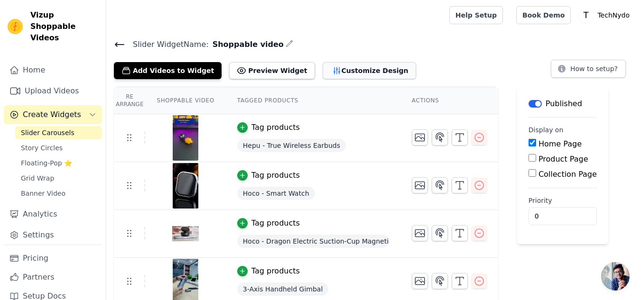
click at [329, 71] on button "Customize Design" at bounding box center [368, 70] width 93 height 17
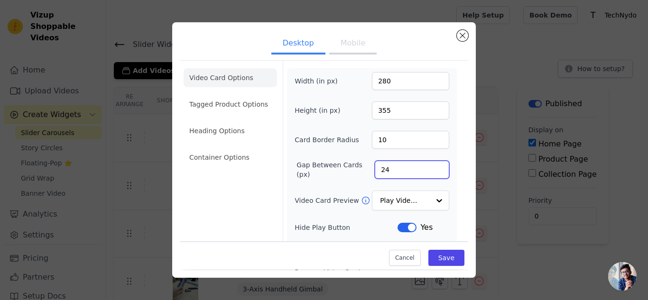
click at [380, 175] on input "24" at bounding box center [412, 170] width 74 height 18
click at [375, 173] on input "24" at bounding box center [412, 170] width 74 height 18
type input "12"
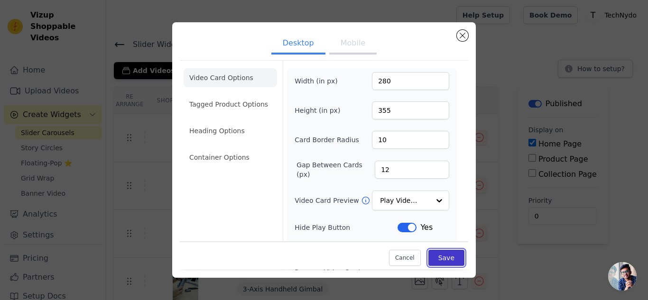
click at [436, 260] on button "Save" at bounding box center [446, 258] width 36 height 16
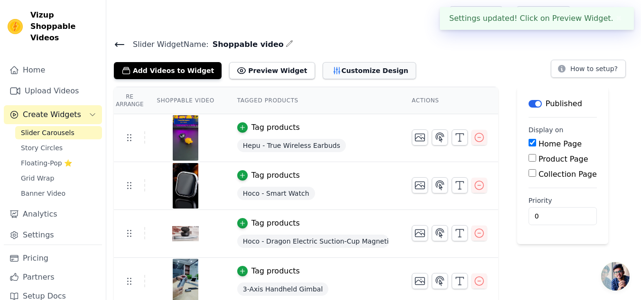
click at [323, 73] on button "Customize Design" at bounding box center [368, 70] width 93 height 17
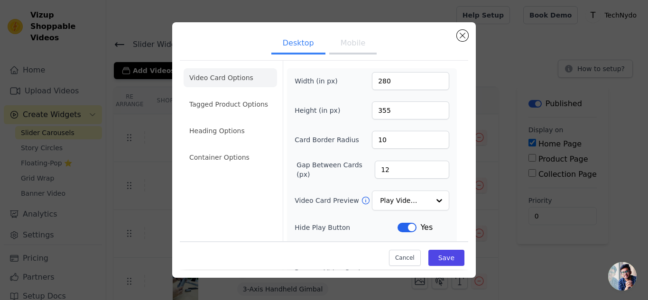
click at [356, 48] on button "Mobile" at bounding box center [352, 44] width 47 height 21
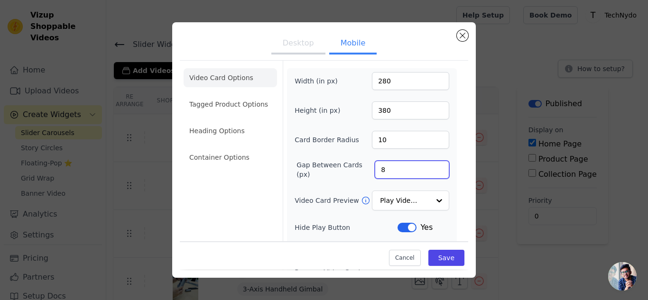
click at [376, 171] on input "8" at bounding box center [412, 170] width 74 height 18
click at [375, 170] on input "8" at bounding box center [412, 170] width 74 height 18
click at [376, 169] on input "8" at bounding box center [412, 170] width 74 height 18
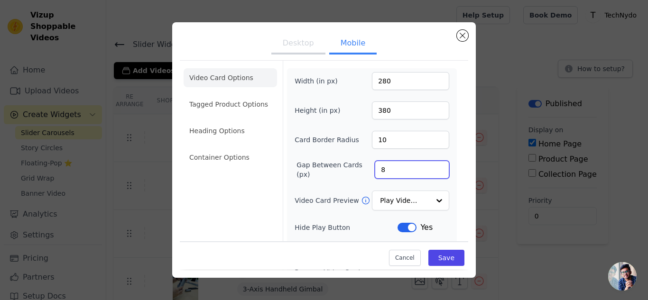
click at [375, 169] on input "8" at bounding box center [412, 170] width 74 height 18
type input "4"
click at [432, 254] on button "Save" at bounding box center [446, 258] width 36 height 16
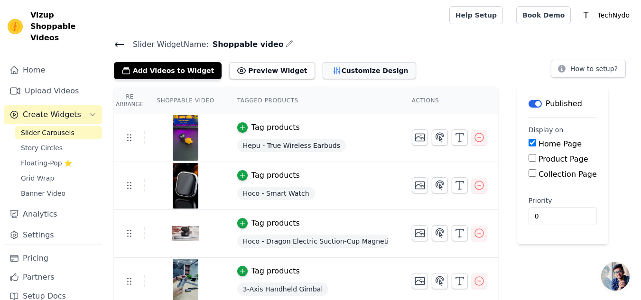
click at [322, 69] on button "Customize Design" at bounding box center [368, 70] width 93 height 17
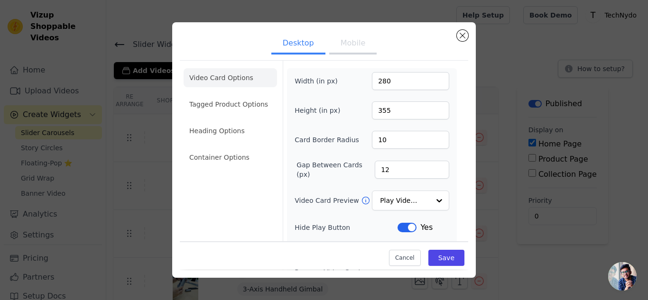
click at [340, 46] on button "Mobile" at bounding box center [352, 44] width 47 height 21
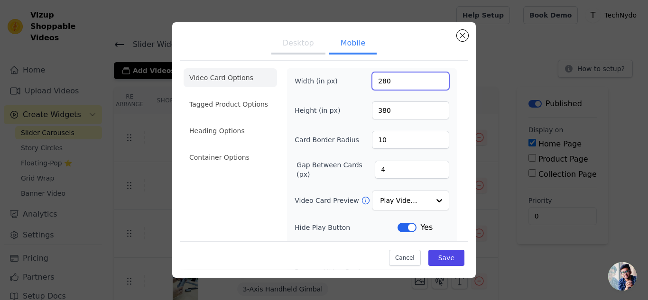
click at [375, 83] on input "280" at bounding box center [410, 81] width 77 height 18
click at [379, 81] on input "280" at bounding box center [410, 81] width 77 height 18
type input "290"
click at [434, 258] on button "Save" at bounding box center [446, 258] width 36 height 16
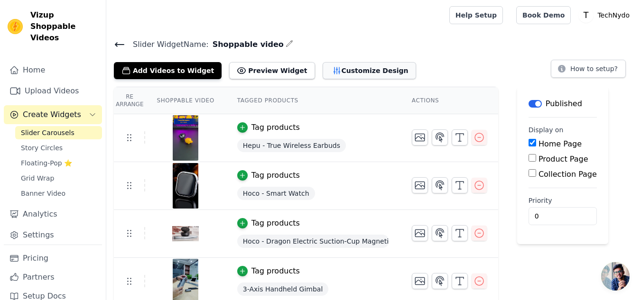
click at [333, 66] on button "Customize Design" at bounding box center [368, 70] width 93 height 17
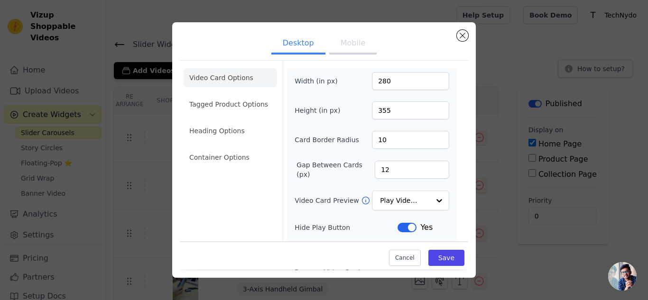
click at [356, 47] on button "Mobile" at bounding box center [352, 44] width 47 height 21
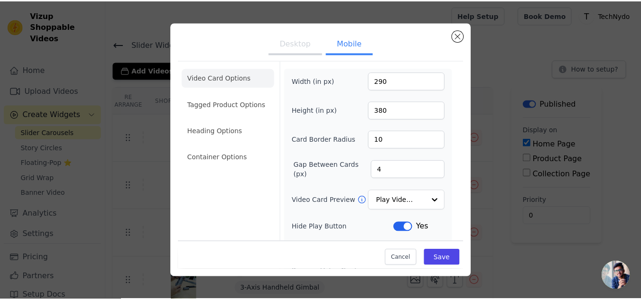
scroll to position [47, 0]
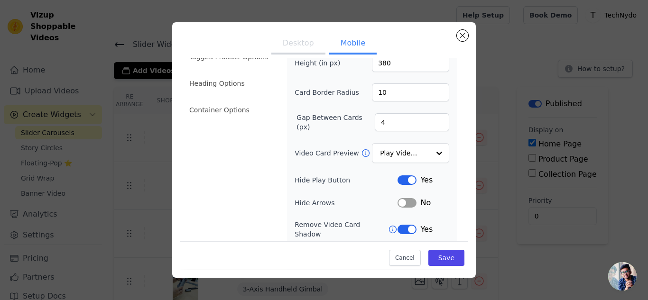
click at [397, 202] on button "Label" at bounding box center [406, 202] width 19 height 9
click at [435, 258] on button "Save" at bounding box center [446, 258] width 36 height 16
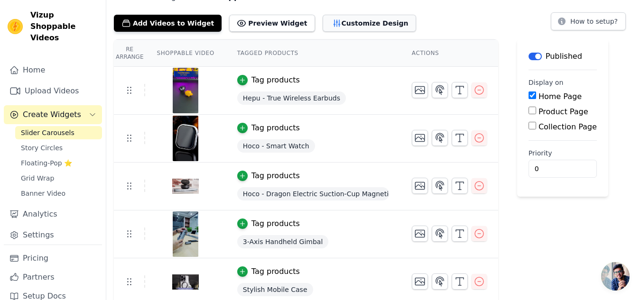
click at [322, 24] on button "Customize Design" at bounding box center [368, 23] width 93 height 17
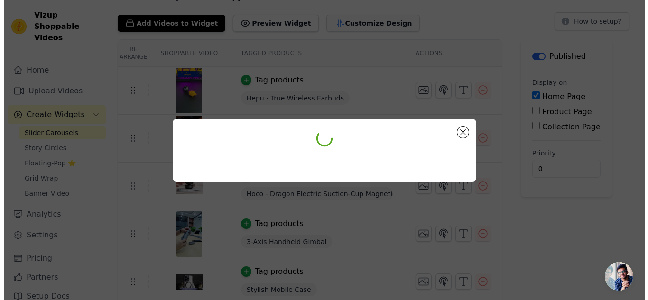
scroll to position [0, 0]
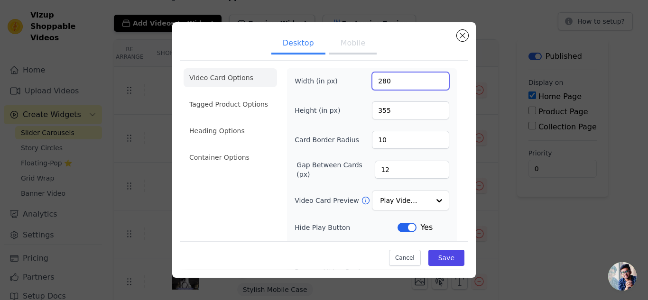
click at [379, 82] on input "280" at bounding box center [410, 81] width 77 height 18
type input "300"
click at [403, 253] on button "Cancel" at bounding box center [405, 258] width 32 height 16
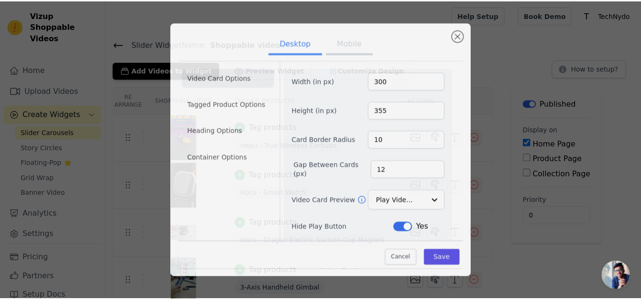
scroll to position [47, 0]
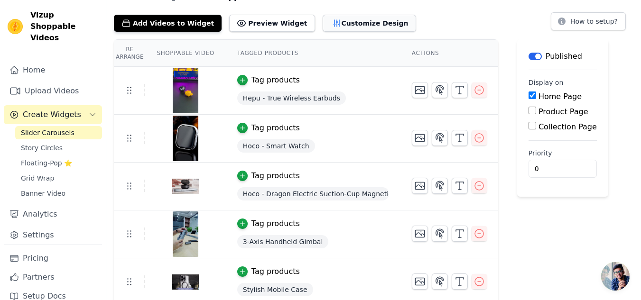
click at [332, 23] on button "Customize Design" at bounding box center [368, 23] width 93 height 17
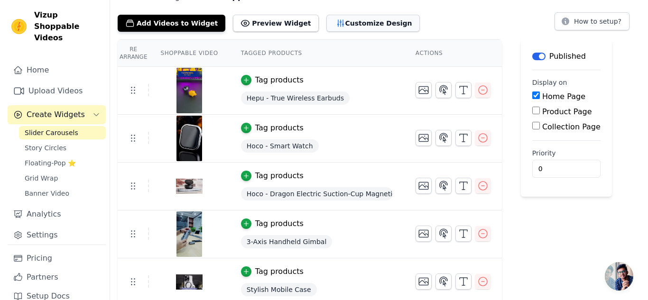
scroll to position [0, 0]
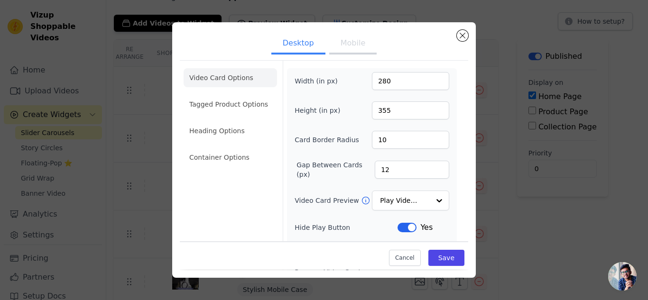
click at [344, 44] on button "Mobile" at bounding box center [352, 44] width 47 height 21
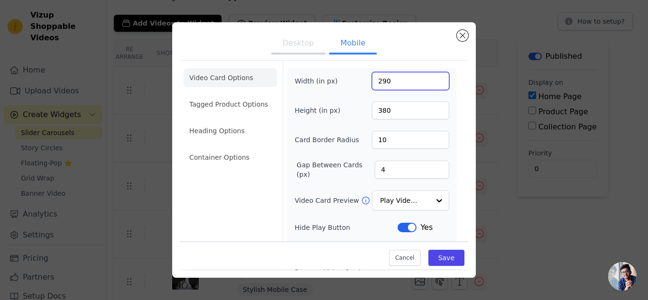
click at [379, 80] on input "290" at bounding box center [410, 81] width 77 height 18
type input "300"
click at [432, 252] on button "Save" at bounding box center [446, 258] width 36 height 16
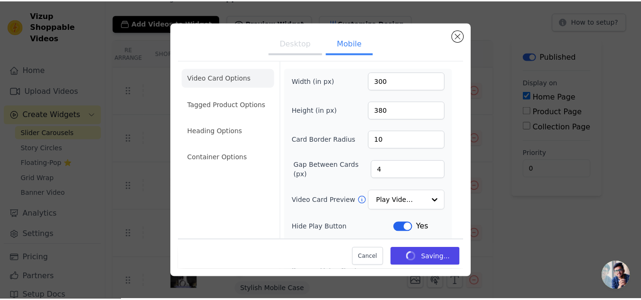
scroll to position [47, 0]
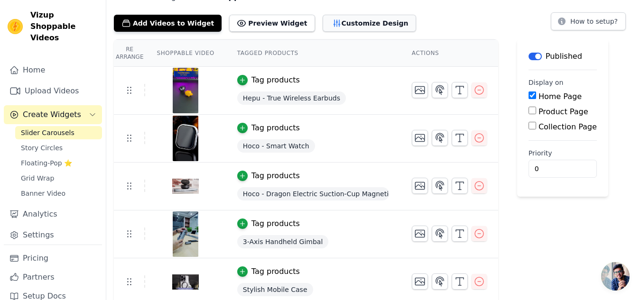
click at [332, 22] on button "Customize Design" at bounding box center [368, 23] width 93 height 17
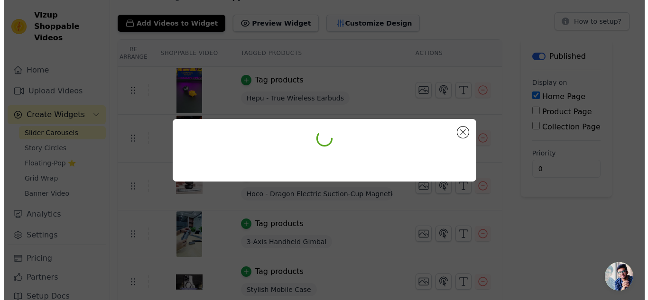
scroll to position [0, 0]
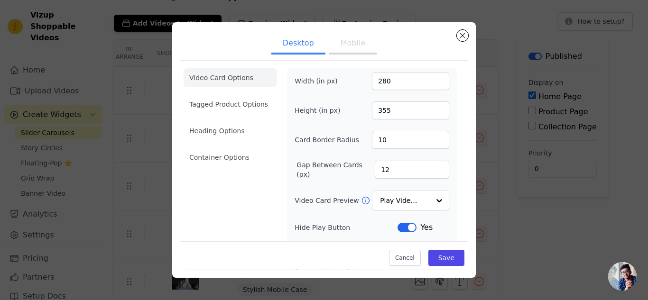
click at [347, 46] on button "Mobile" at bounding box center [352, 44] width 47 height 21
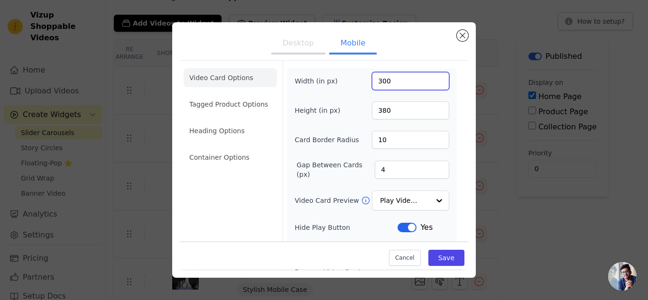
click at [378, 82] on input "300" at bounding box center [410, 81] width 77 height 18
type input "325"
click at [429, 256] on button "Save" at bounding box center [446, 258] width 36 height 16
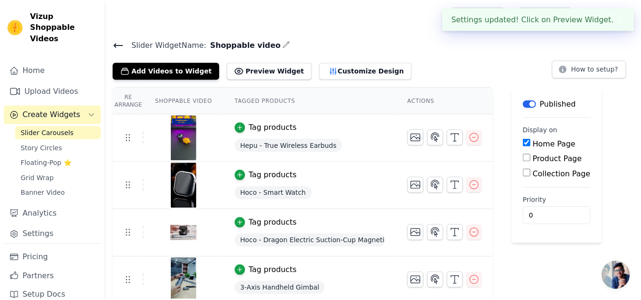
scroll to position [47, 0]
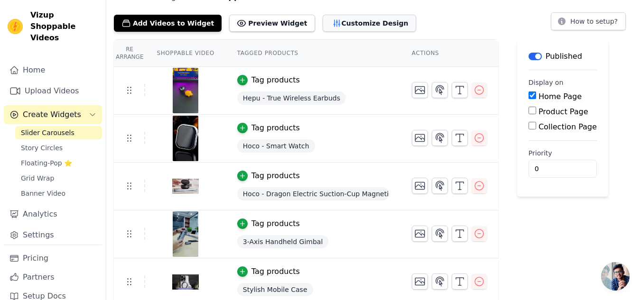
click at [324, 24] on button "Customize Design" at bounding box center [368, 23] width 93 height 17
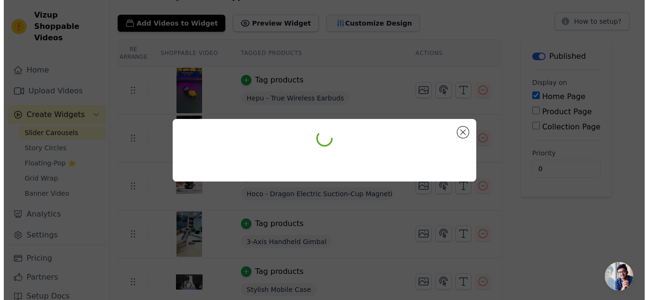
scroll to position [0, 0]
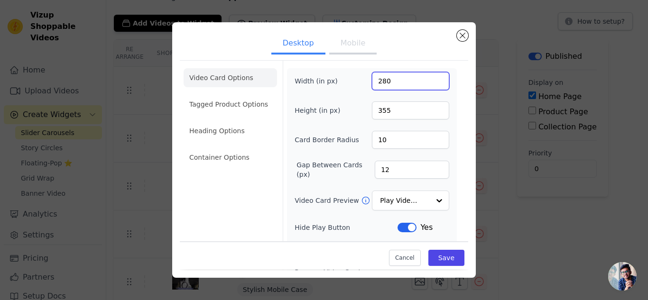
click at [377, 79] on input "280" at bounding box center [410, 81] width 77 height 18
type input "325"
click at [433, 257] on button "Save" at bounding box center [446, 258] width 36 height 16
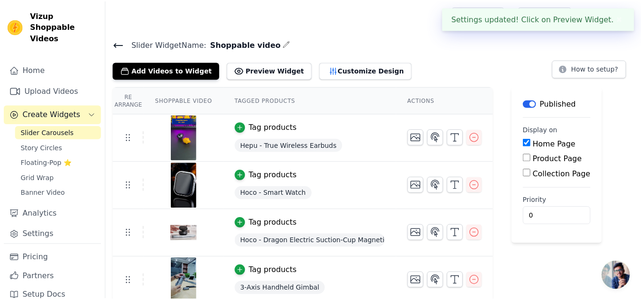
scroll to position [47, 0]
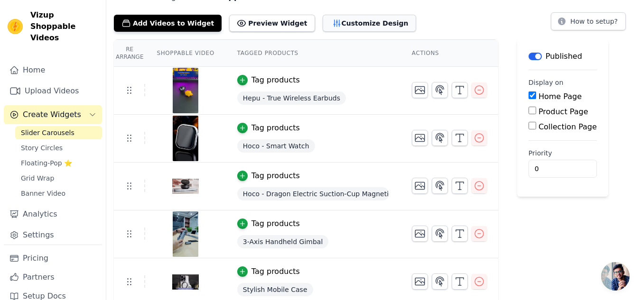
click at [322, 25] on button "Customize Design" at bounding box center [368, 23] width 93 height 17
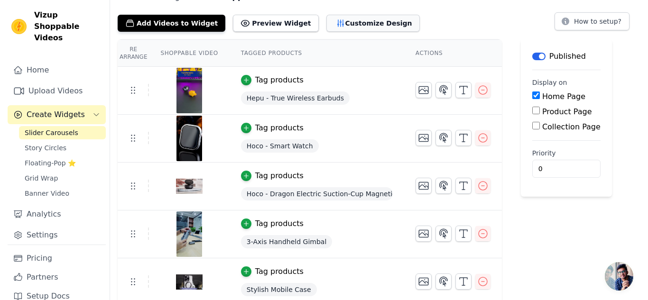
scroll to position [0, 0]
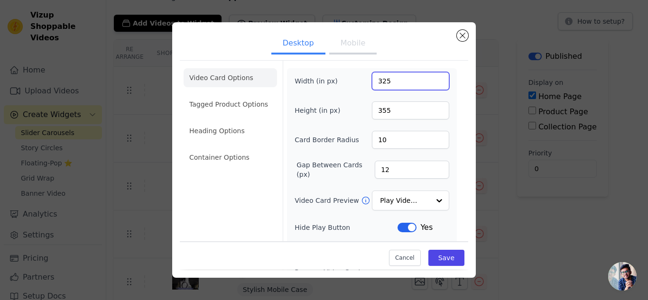
click at [379, 82] on input "325" at bounding box center [410, 81] width 77 height 18
type input "290"
click at [435, 256] on button "Save" at bounding box center [446, 258] width 36 height 16
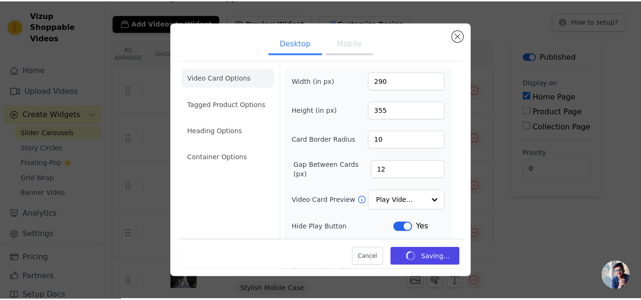
scroll to position [47, 0]
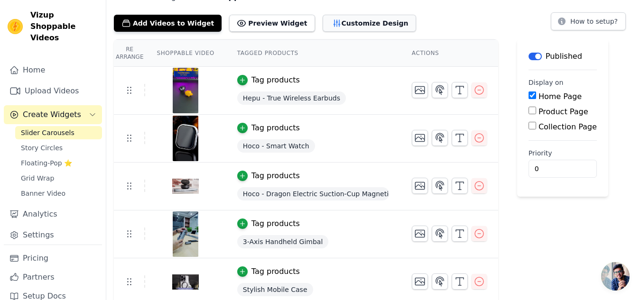
click at [327, 27] on button "Customize Design" at bounding box center [368, 23] width 93 height 17
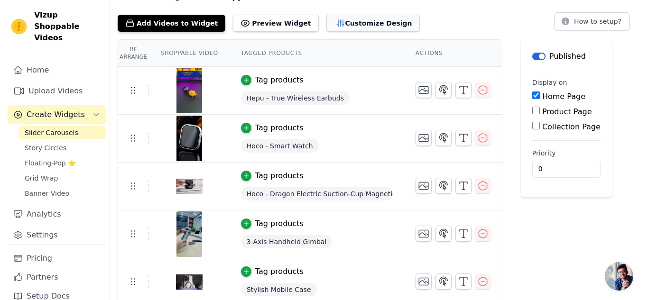
scroll to position [0, 0]
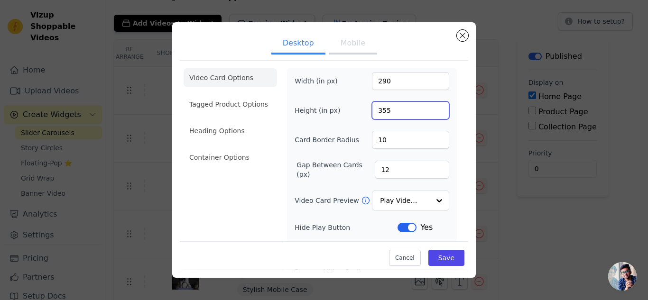
click at [379, 112] on input "355" at bounding box center [410, 110] width 77 height 18
drag, startPoint x: 376, startPoint y: 111, endPoint x: 383, endPoint y: 110, distance: 7.1
click at [383, 110] on input "355" at bounding box center [410, 110] width 77 height 18
type input "390"
click at [431, 255] on button "Save" at bounding box center [446, 258] width 36 height 16
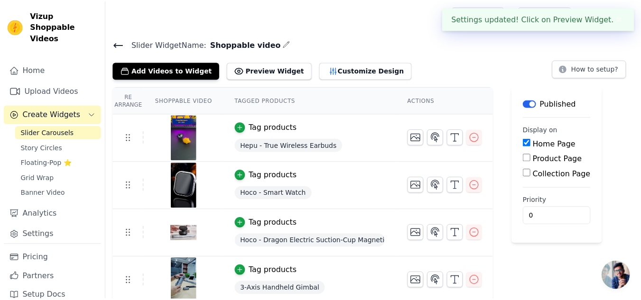
scroll to position [47, 0]
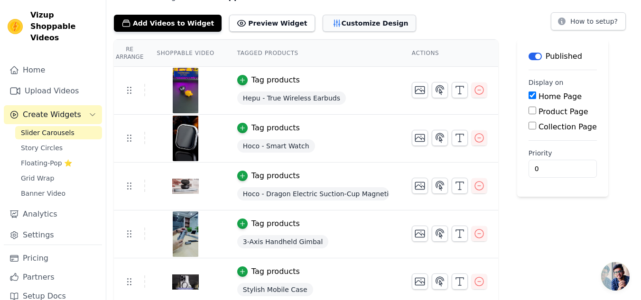
click at [326, 20] on button "Customize Design" at bounding box center [368, 23] width 93 height 17
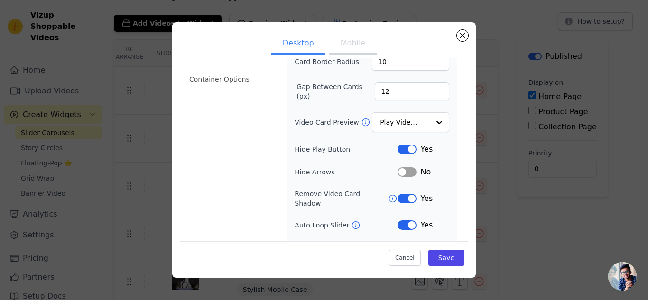
scroll to position [95, 0]
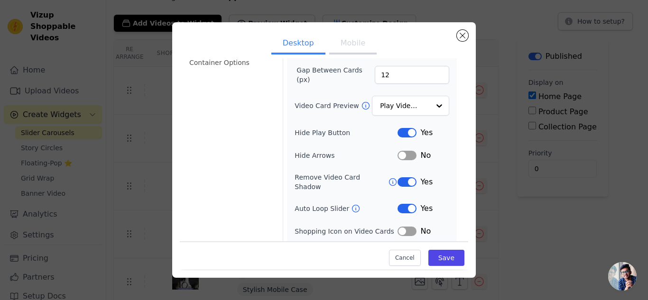
click at [397, 156] on button "Label" at bounding box center [406, 155] width 19 height 9
click at [436, 257] on button "Save" at bounding box center [446, 258] width 36 height 16
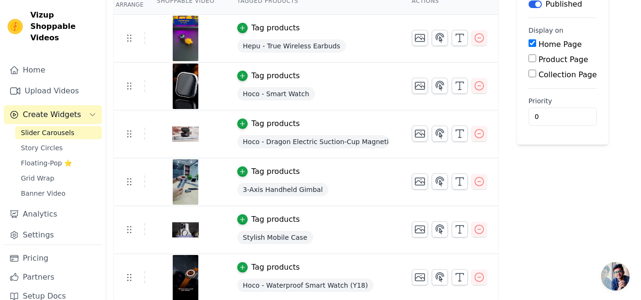
scroll to position [101, 0]
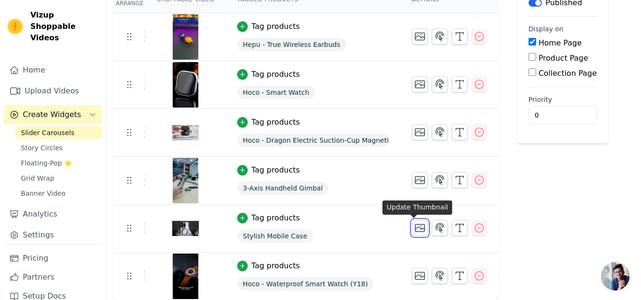
click at [415, 228] on icon "button" at bounding box center [419, 228] width 9 height 7
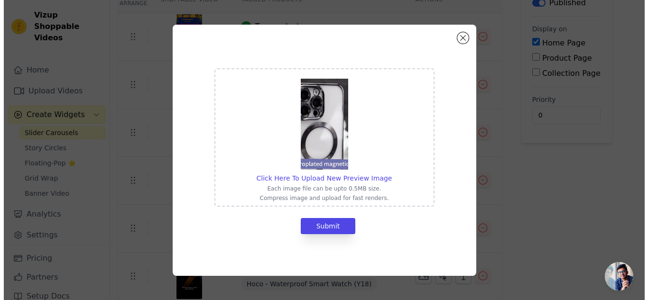
scroll to position [0, 0]
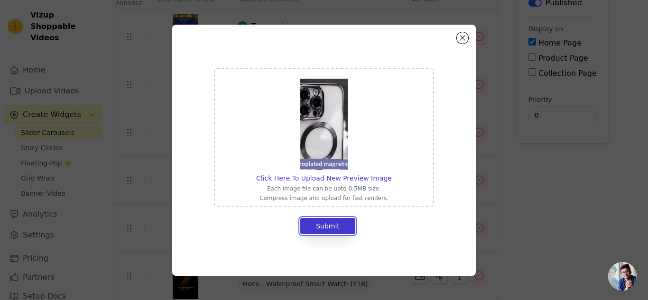
click at [335, 228] on button "Submit" at bounding box center [327, 226] width 55 height 16
click at [323, 228] on button "Submit" at bounding box center [327, 226] width 55 height 16
click at [462, 39] on button "Close modal" at bounding box center [462, 37] width 11 height 11
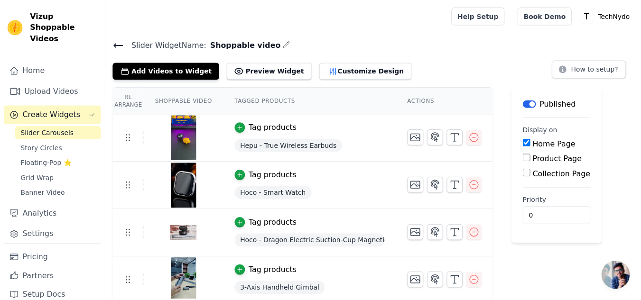
scroll to position [101, 0]
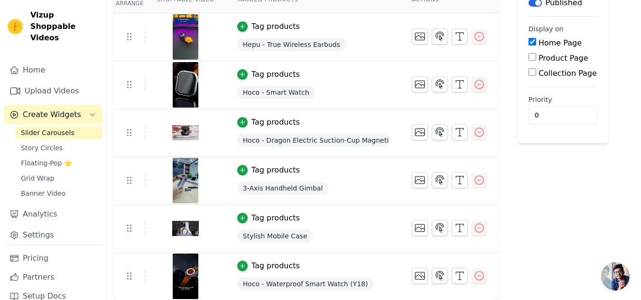
click at [259, 221] on div "Tag products" at bounding box center [275, 217] width 48 height 11
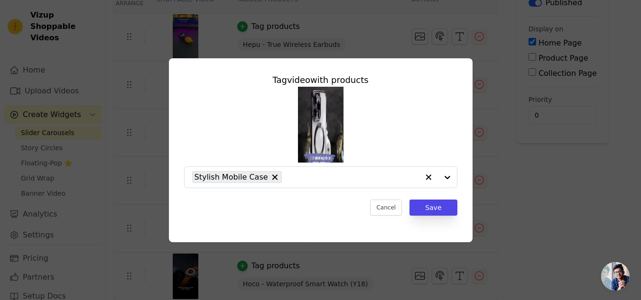
scroll to position [0, 0]
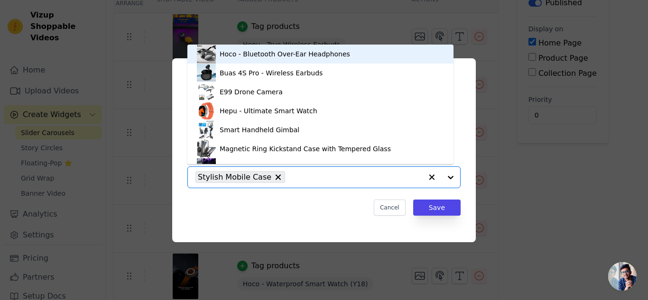
click at [242, 178] on span "Stylish Mobile Case" at bounding box center [235, 177] width 74 height 12
click at [428, 177] on icon "button" at bounding box center [431, 177] width 9 height 9
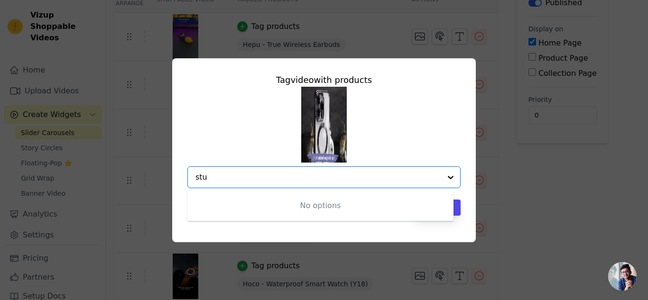
type input "st"
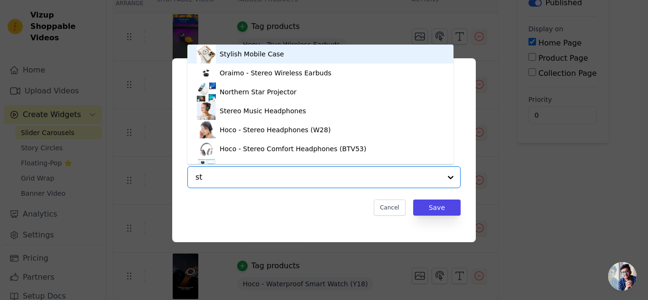
click at [229, 59] on div "Stylish Mobile Case" at bounding box center [320, 54] width 247 height 19
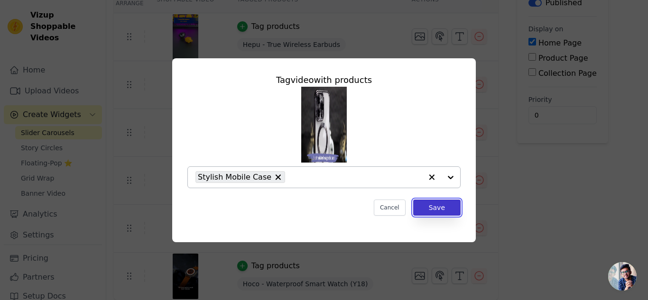
click at [444, 210] on button "Save" at bounding box center [436, 208] width 47 height 16
